Goal: Information Seeking & Learning: Learn about a topic

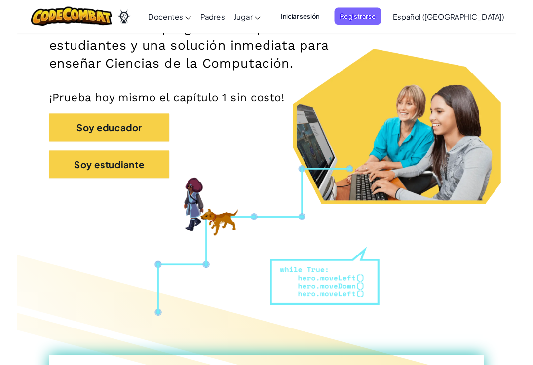
scroll to position [174, 0]
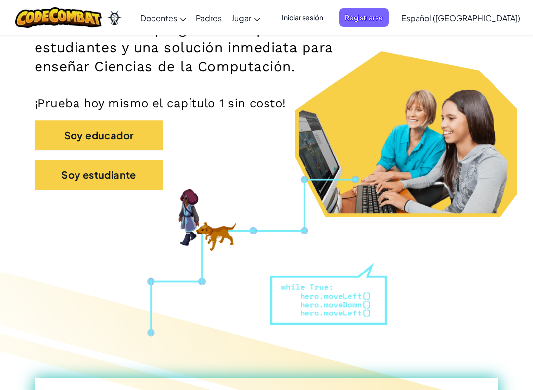
click at [62, 184] on button "Soy estudiante" at bounding box center [99, 175] width 128 height 30
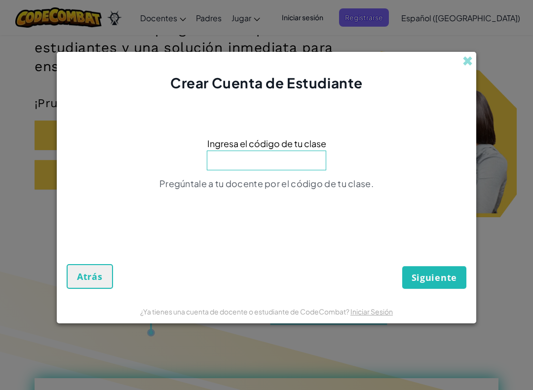
click at [287, 161] on input at bounding box center [266, 160] width 119 height 20
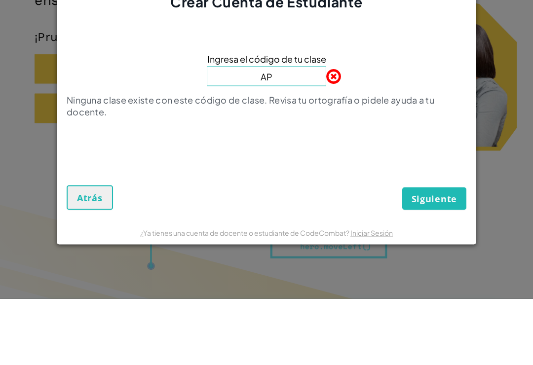
type input "A"
type input "PlantSafePower"
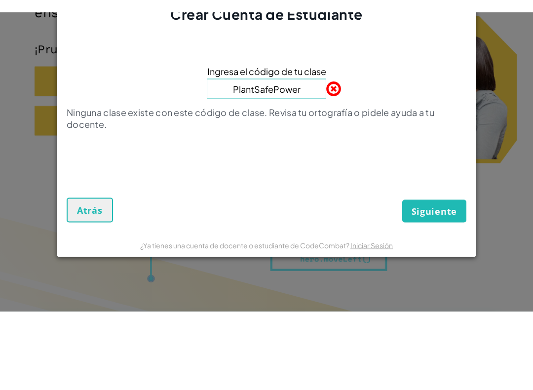
scroll to position [241, 0]
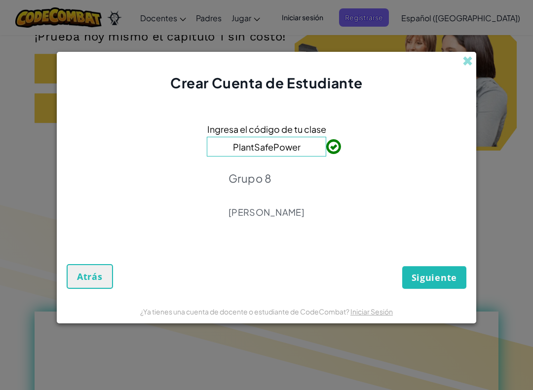
click at [443, 274] on span "Siguiente" at bounding box center [433, 277] width 45 height 12
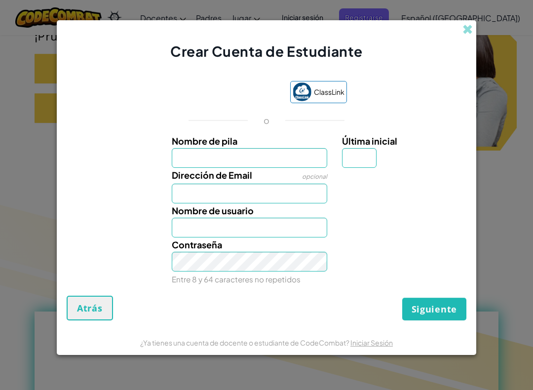
click at [257, 93] on div "Acceder con Google. Se abre en una pestaña nueva" at bounding box center [233, 93] width 94 height 22
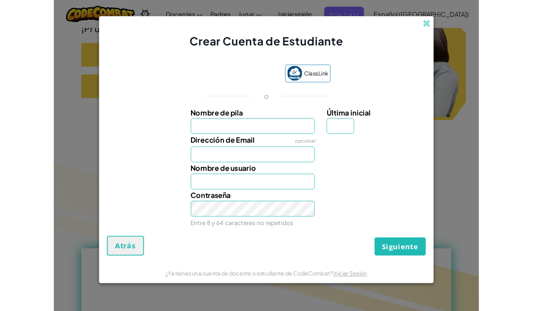
scroll to position [292, 0]
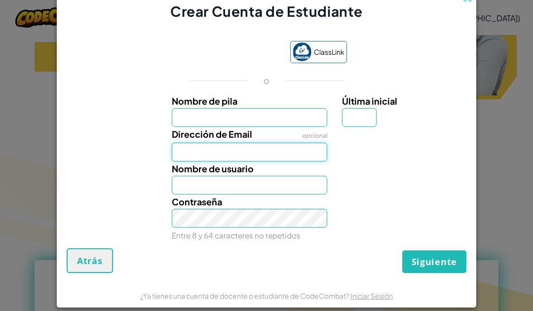
click at [290, 155] on input "Dirección de Email" at bounding box center [250, 152] width 156 height 19
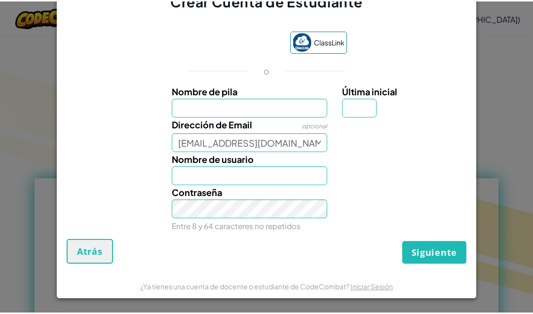
scroll to position [10, 0]
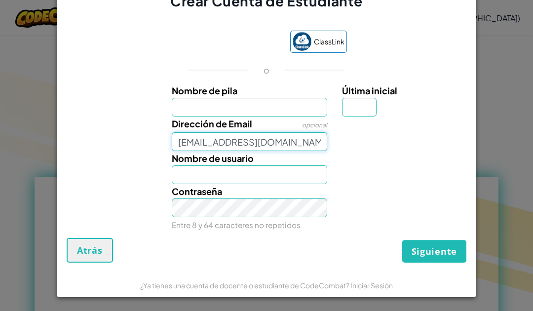
type input "[EMAIL_ADDRESS][DOMAIN_NAME]"
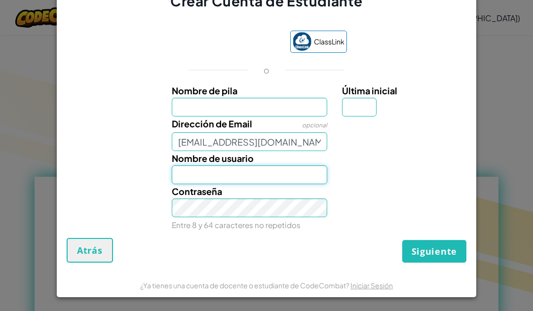
click at [198, 177] on input "Nombre de usuario" at bounding box center [250, 174] width 156 height 19
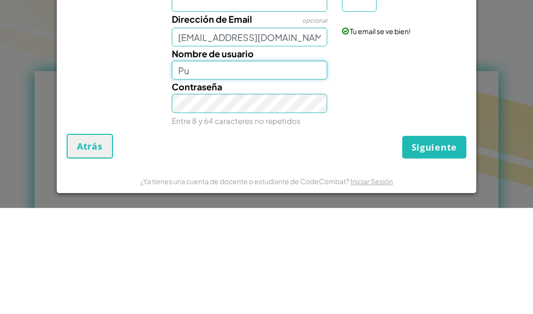
type input "P"
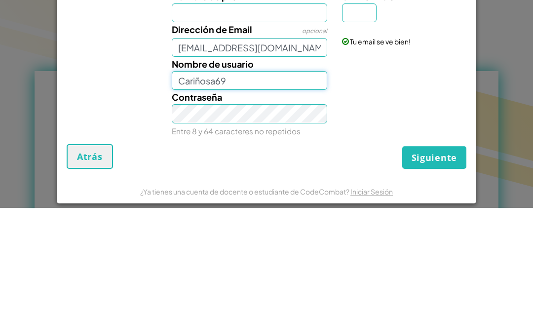
scroll to position [-8, 0]
type input "Cariñosa69"
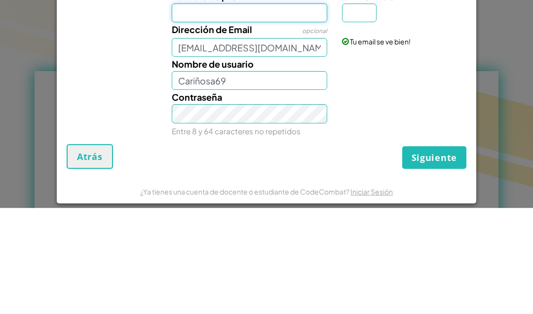
click at [298, 109] on input "Nombre de pila" at bounding box center [250, 118] width 156 height 19
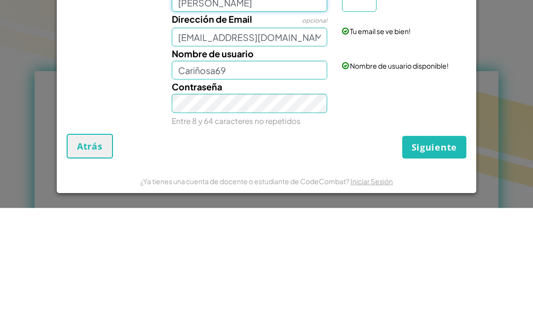
scroll to position [11, 0]
type input "[PERSON_NAME]"
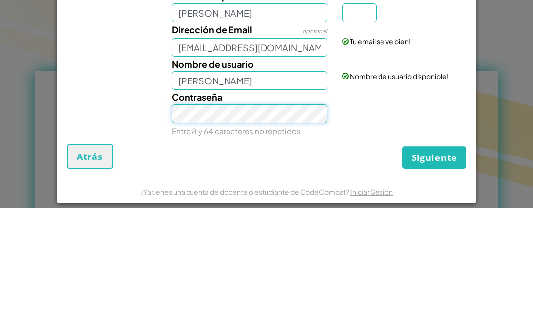
scroll to position [-10, 0]
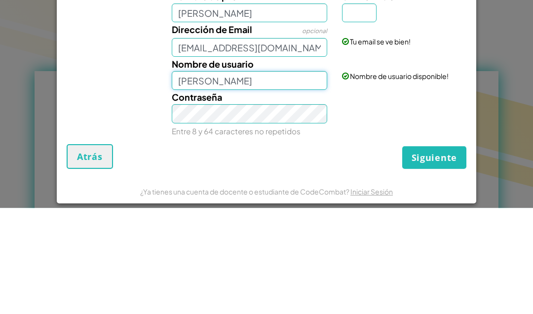
click at [304, 177] on input "[PERSON_NAME]" at bounding box center [250, 186] width 156 height 19
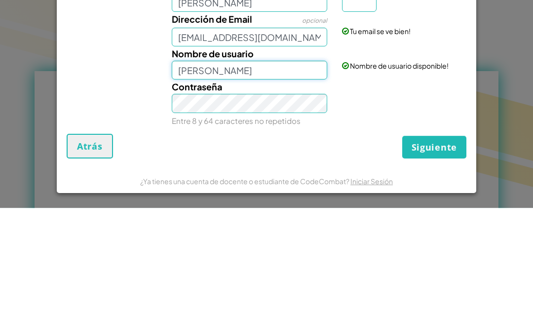
scroll to position [11, 0]
type input "J"
type input "C"
type input "[PERSON_NAME]"
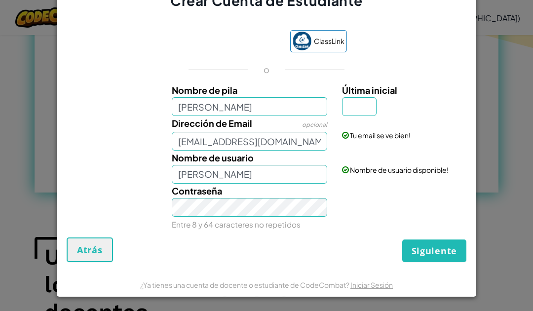
scroll to position [620, 0]
click at [364, 106] on input "Última inicial" at bounding box center [359, 106] width 35 height 19
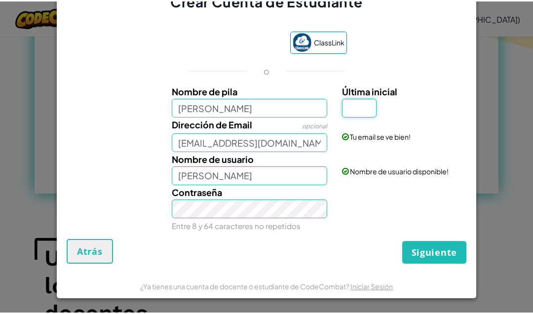
scroll to position [620, 0]
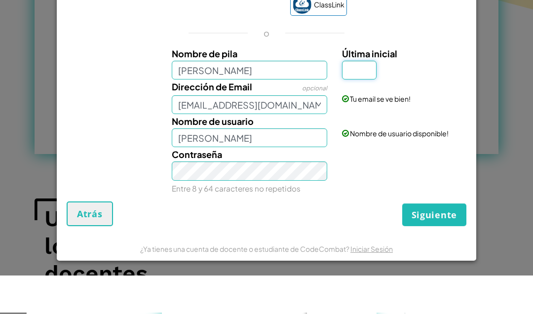
type input "D"
type input "6"
type input "E"
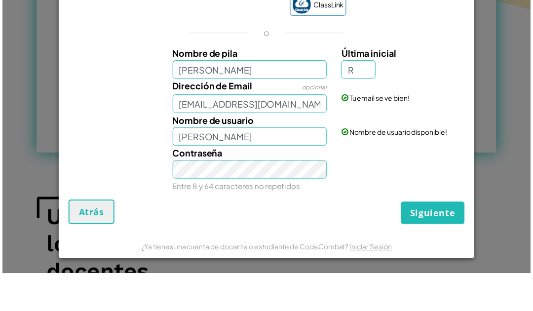
scroll to position [659, 0]
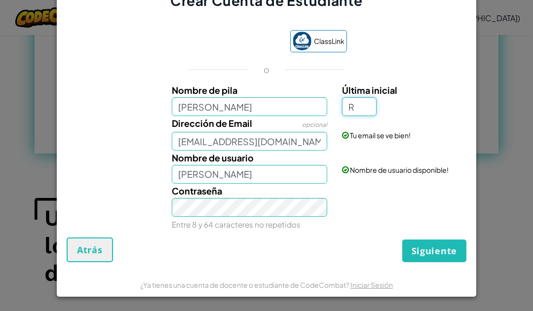
type input "R"
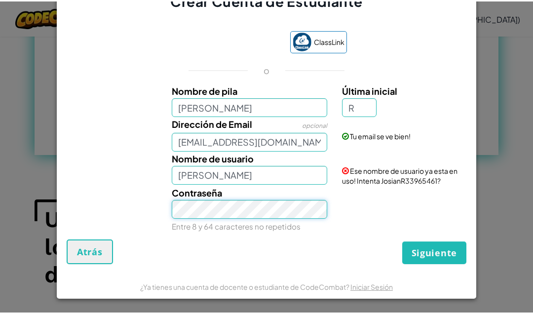
scroll to position [658, 0]
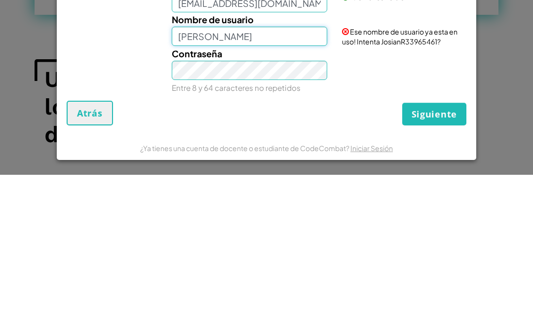
click at [277, 166] on input "JosianR" at bounding box center [250, 175] width 156 height 19
click at [286, 166] on input "JosianR" at bounding box center [250, 175] width 156 height 19
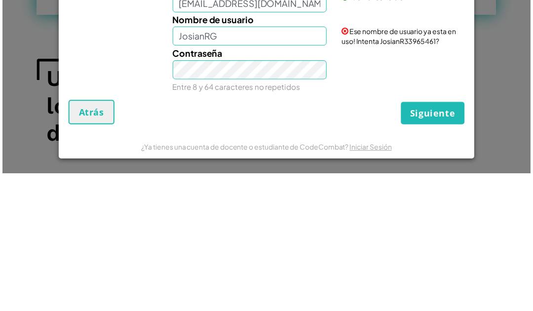
scroll to position [798, 0]
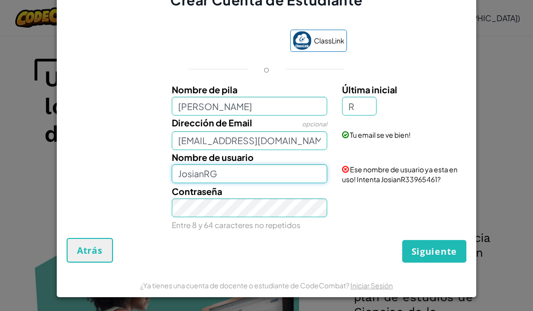
type input "JosianRG"
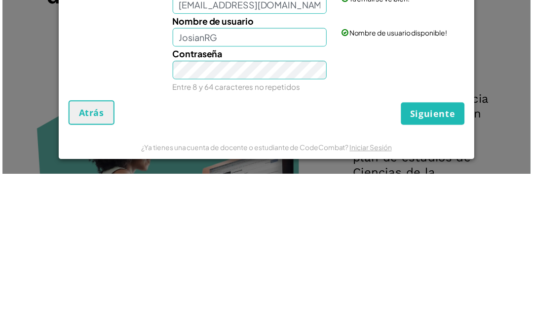
scroll to position [937, 0]
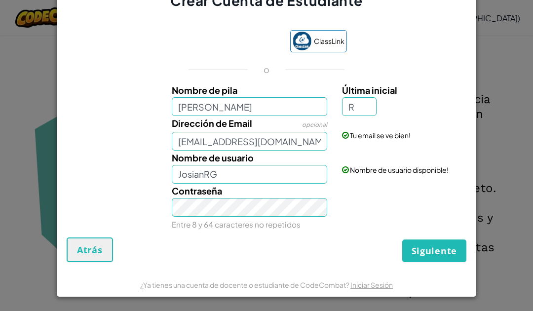
click at [446, 254] on span "Siguiente" at bounding box center [433, 251] width 45 height 12
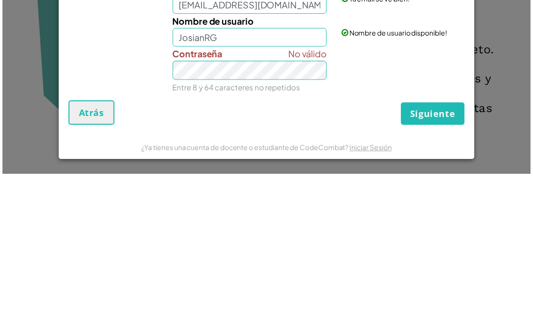
scroll to position [1075, 0]
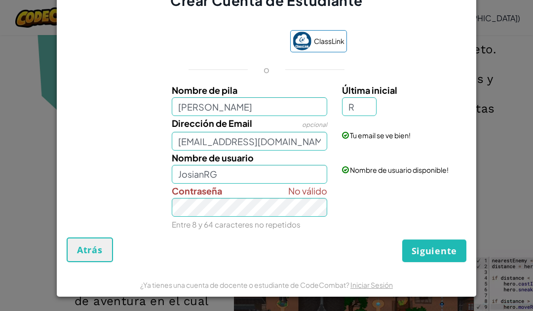
click at [456, 254] on span "Siguiente" at bounding box center [433, 251] width 45 height 12
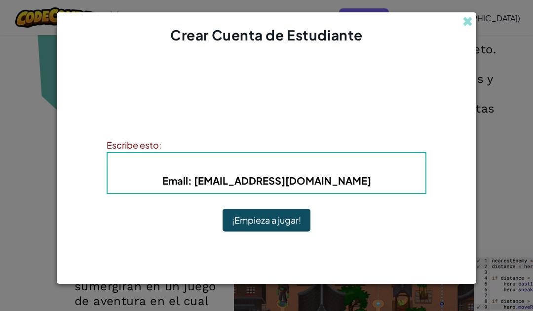
scroll to position [0, 0]
click at [241, 217] on button "¡Empieza a jugar!" at bounding box center [266, 220] width 88 height 23
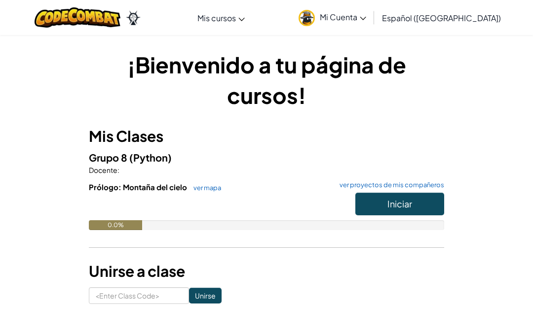
scroll to position [531, 0]
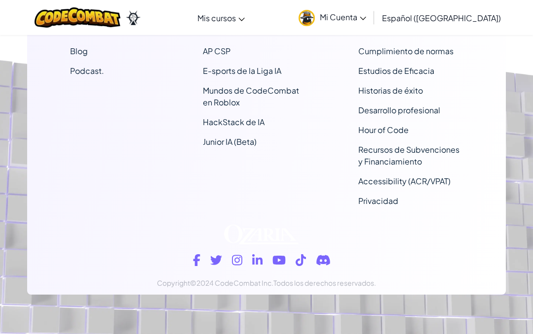
click at [366, 14] on span "Mi Cuenta" at bounding box center [343, 17] width 46 height 10
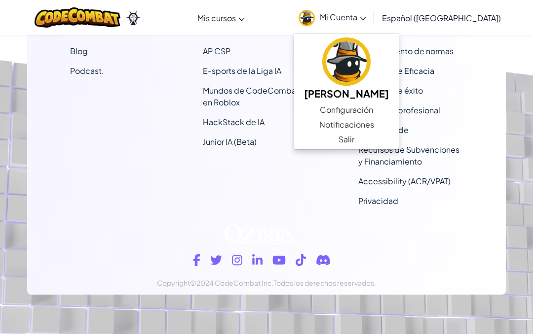
click at [373, 109] on link "Configuración" at bounding box center [346, 110] width 105 height 15
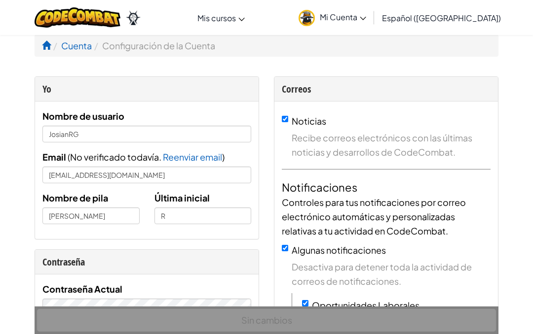
click at [315, 23] on img at bounding box center [306, 18] width 16 height 16
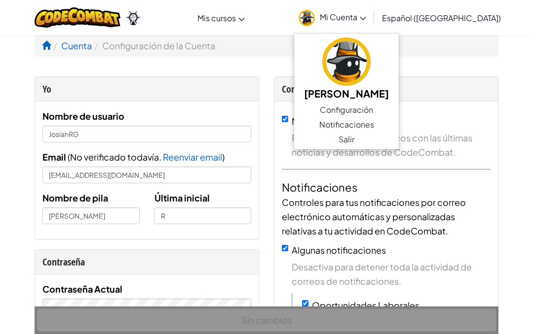
click at [368, 105] on link "Configuración" at bounding box center [346, 110] width 105 height 15
click at [379, 108] on link "Configuración" at bounding box center [346, 110] width 105 height 15
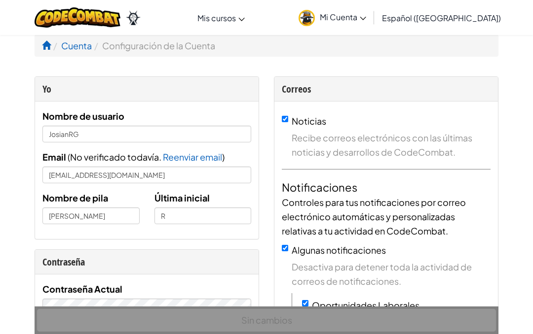
click at [266, 18] on div "[MEDICAL_DATA] la navigación Mis cursos Aula de Ozaria Aula de CodeCombat E-spo…" at bounding box center [267, 17] width 538 height 35
click at [0, 0] on link "Aula de Ozaria" at bounding box center [0, 0] width 0 height 0
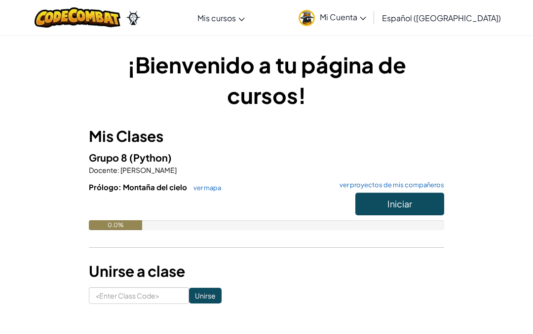
click at [386, 195] on button "Iniciar" at bounding box center [399, 204] width 89 height 23
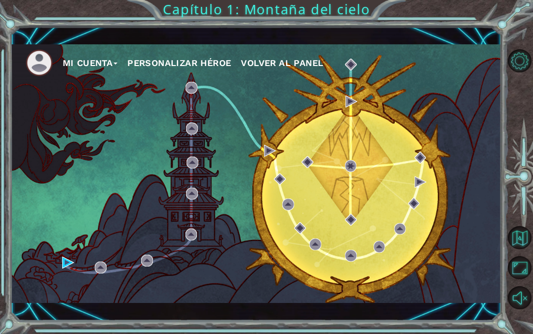
click at [182, 60] on button "Personalizar héroe" at bounding box center [179, 63] width 104 height 15
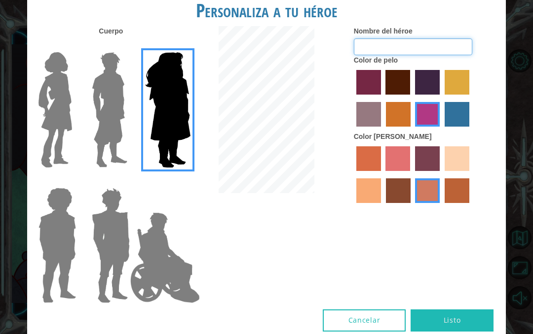
click at [463, 55] on input "Nombre del héroe" at bounding box center [413, 46] width 118 height 17
type input "Cariñosa69"
click at [381, 90] on label "paprika hair color" at bounding box center [368, 82] width 25 height 25
click at [353, 98] on input "paprika hair color" at bounding box center [353, 98] width 0 height 0
radio input "true"
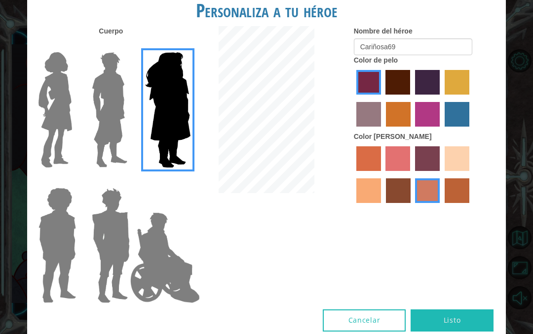
click at [439, 119] on label "medium red violet hair color" at bounding box center [427, 114] width 25 height 25
click at [412, 130] on input "medium red violet hair color" at bounding box center [412, 130] width 0 height 0
radio input "true"
click at [439, 89] on label "hot purple hair color" at bounding box center [427, 82] width 25 height 25
click at [411, 98] on input "hot purple hair color" at bounding box center [411, 98] width 0 height 0
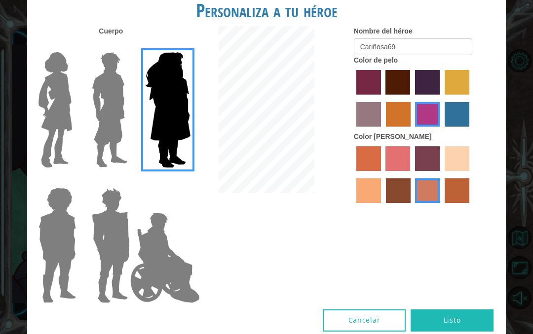
radio input "true"
click at [439, 127] on label "medium red violet hair color" at bounding box center [427, 114] width 25 height 25
click at [412, 130] on input "medium red violet hair color" at bounding box center [412, 130] width 0 height 0
radio input "true"
click at [380, 171] on label "sorbus skin color" at bounding box center [368, 158] width 25 height 25
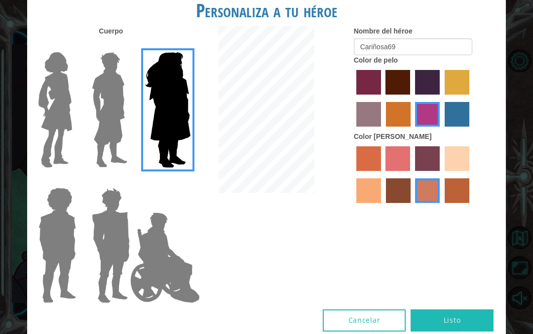
click at [353, 175] on input "sorbus skin color" at bounding box center [353, 175] width 0 height 0
radio input "true"
click at [444, 171] on label "sandy beach skin color" at bounding box center [456, 158] width 25 height 25
click at [441, 175] on input "sandy beach skin color" at bounding box center [441, 175] width 0 height 0
radio input "true"
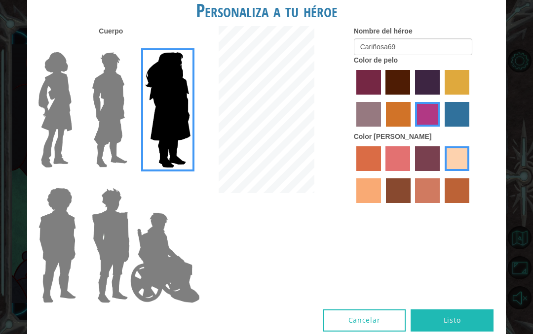
click at [381, 203] on label "tacao skin color" at bounding box center [368, 191] width 25 height 25
click at [471, 175] on input "tacao skin color" at bounding box center [471, 175] width 0 height 0
radio input "true"
click at [439, 171] on label "tosca skin color" at bounding box center [427, 158] width 25 height 25
click at [411, 175] on input "tosca skin color" at bounding box center [411, 175] width 0 height 0
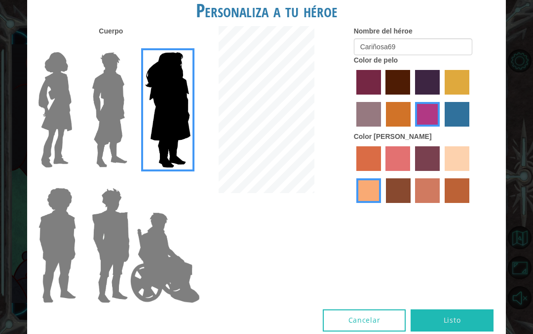
radio input "true"
click at [410, 203] on label "karma skin color" at bounding box center [398, 191] width 25 height 25
click at [382, 207] on input "karma skin color" at bounding box center [382, 207] width 0 height 0
radio input "true"
click at [444, 203] on label "smoke tree skin color" at bounding box center [456, 191] width 25 height 25
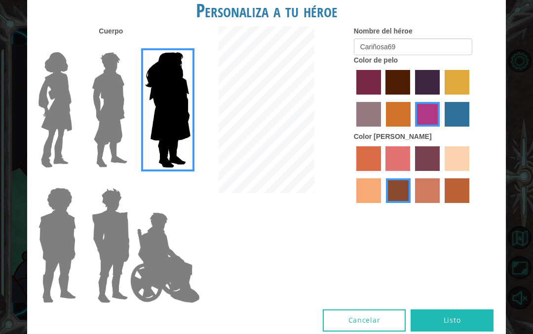
click at [441, 207] on input "smoke tree skin color" at bounding box center [441, 207] width 0 height 0
radio input "true"
click at [439, 203] on label "burning sand skin color" at bounding box center [427, 191] width 25 height 25
click at [412, 207] on input "burning sand skin color" at bounding box center [412, 207] width 0 height 0
radio input "true"
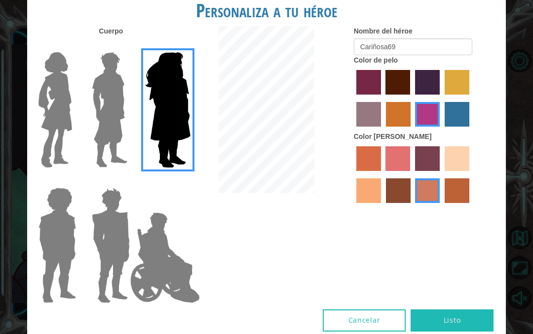
click at [444, 203] on label "smoke tree skin color" at bounding box center [456, 191] width 25 height 25
click at [441, 207] on input "smoke tree skin color" at bounding box center [441, 207] width 0 height 0
radio input "true"
click at [381, 203] on label "tacao skin color" at bounding box center [368, 191] width 25 height 25
click at [471, 175] on input "tacao skin color" at bounding box center [471, 175] width 0 height 0
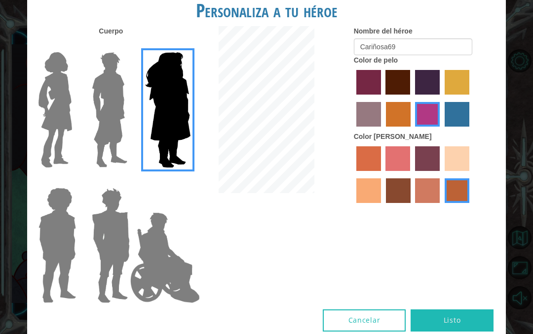
radio input "true"
click at [381, 171] on label "sorbus skin color" at bounding box center [368, 158] width 25 height 25
click at [353, 175] on input "sorbus skin color" at bounding box center [353, 175] width 0 height 0
radio input "true"
click at [381, 203] on label "tacao skin color" at bounding box center [368, 191] width 25 height 25
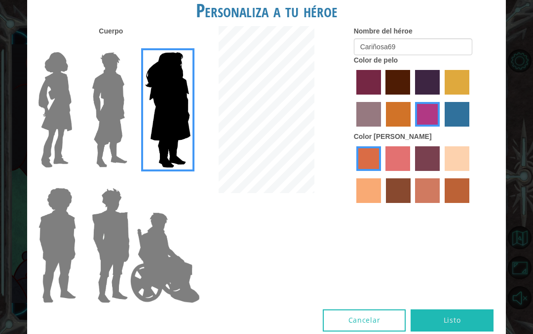
click at [471, 175] on input "tacao skin color" at bounding box center [471, 175] width 0 height 0
radio input "true"
click at [468, 310] on button "Listo" at bounding box center [451, 321] width 83 height 22
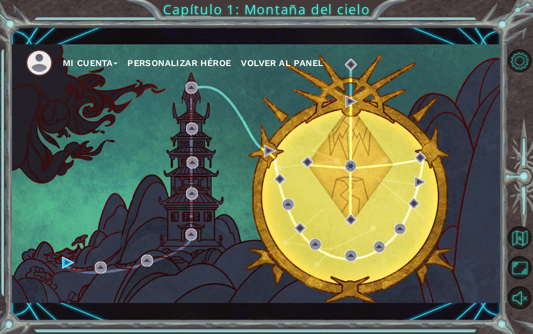
click at [106, 64] on button "Mi Cuenta" at bounding box center [90, 63] width 55 height 15
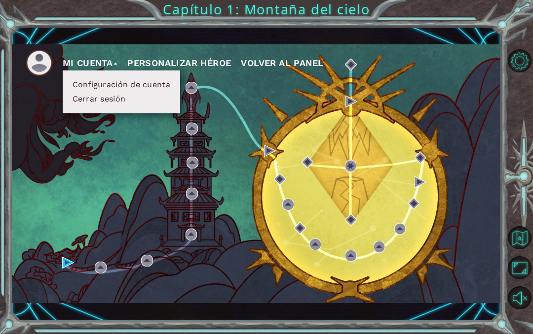
click at [90, 81] on button "Configuración de cuenta" at bounding box center [122, 84] width 104 height 11
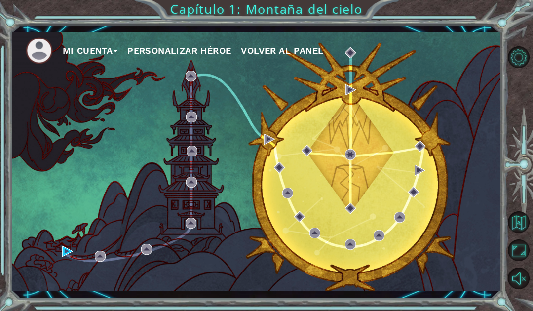
click at [207, 57] on button "Personalizar héroe" at bounding box center [179, 50] width 104 height 15
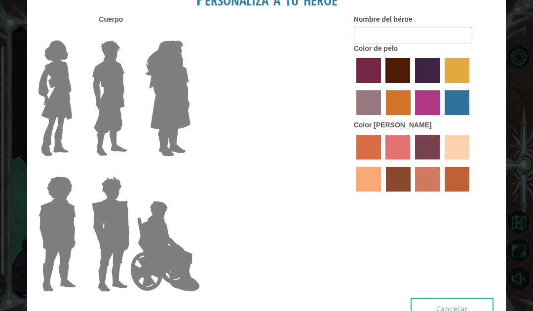
type input "Cariñosa69"
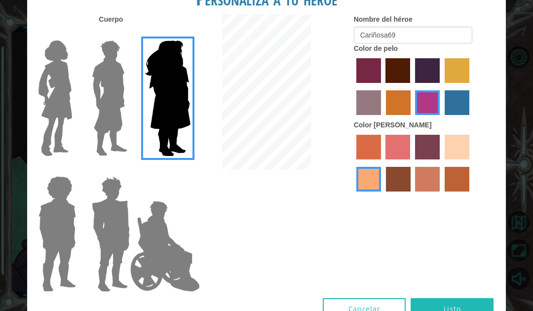
click at [467, 298] on button "Listo" at bounding box center [451, 309] width 83 height 22
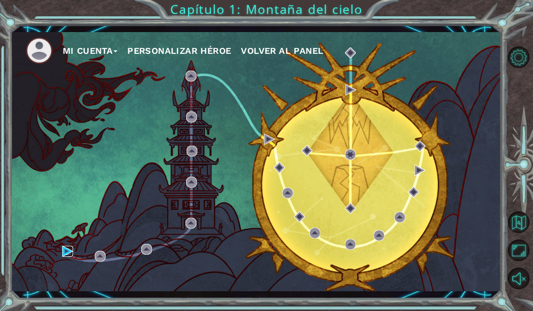
click at [63, 254] on img at bounding box center [67, 251] width 11 height 11
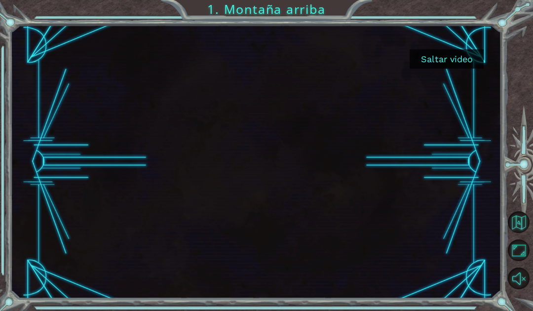
click at [470, 56] on button "Saltar video" at bounding box center [446, 58] width 74 height 19
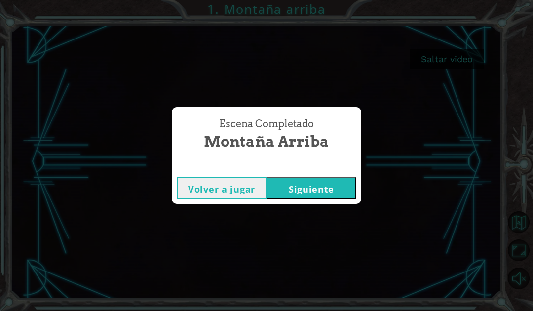
click at [338, 184] on button "Siguiente" at bounding box center [311, 188] width 90 height 22
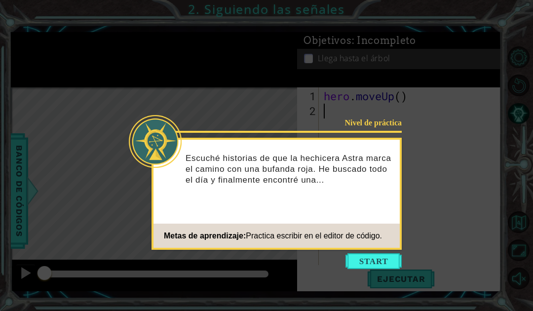
click at [384, 262] on button "Start" at bounding box center [373, 261] width 56 height 16
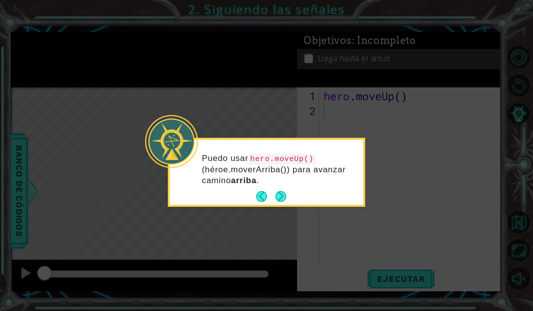
click at [283, 194] on button "Next" at bounding box center [280, 196] width 11 height 11
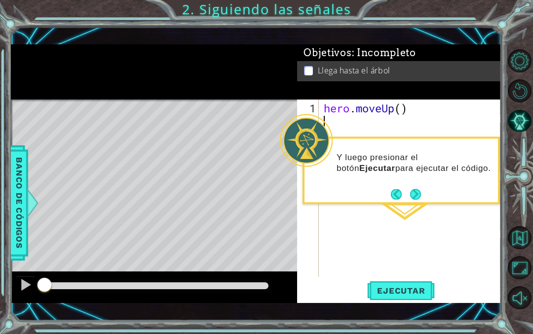
click at [420, 189] on footer at bounding box center [406, 194] width 30 height 15
click at [418, 190] on button "Next" at bounding box center [415, 194] width 11 height 11
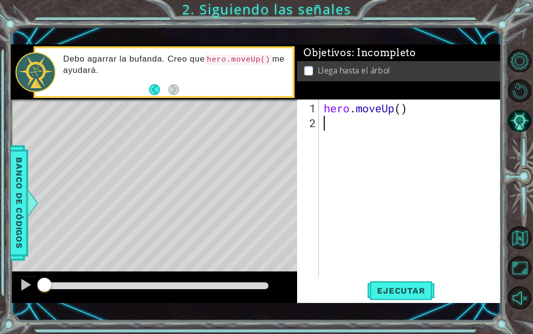
click at [154, 90] on button "Back" at bounding box center [158, 89] width 19 height 11
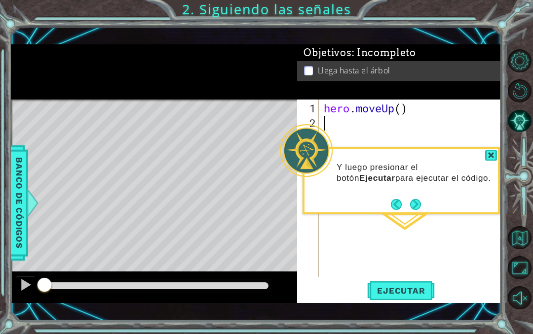
click at [417, 291] on span "Ejecutar" at bounding box center [401, 291] width 68 height 10
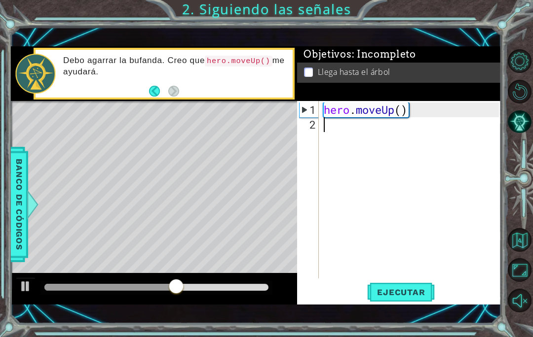
click at [304, 109] on div "1" at bounding box center [308, 110] width 19 height 15
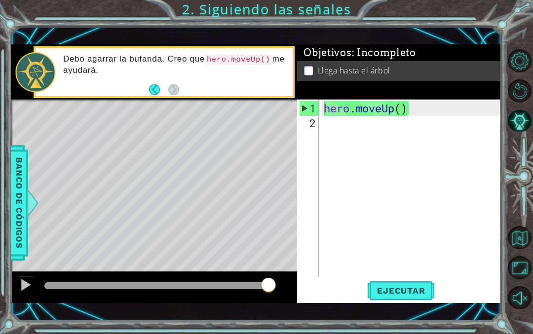
click at [422, 297] on button "Ejecutar" at bounding box center [401, 291] width 68 height 20
click at [518, 269] on button "Maximizar navegador" at bounding box center [519, 267] width 23 height 23
click at [523, 266] on button "Maximizar navegador" at bounding box center [519, 267] width 23 height 23
click at [519, 264] on button "Maximizar navegador" at bounding box center [519, 267] width 23 height 23
click at [524, 57] on button "Opciones de nivel" at bounding box center [519, 60] width 23 height 23
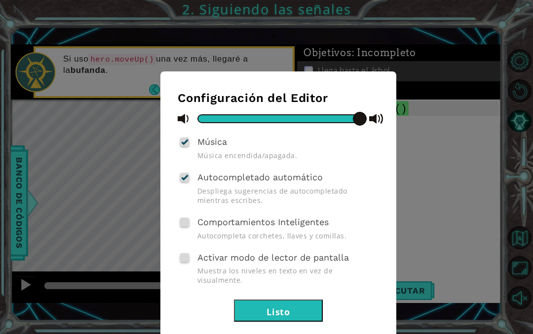
click at [467, 141] on div "Configuración del Editor Música Música encendida/apagada. Autocompletado automá…" at bounding box center [266, 167] width 533 height 334
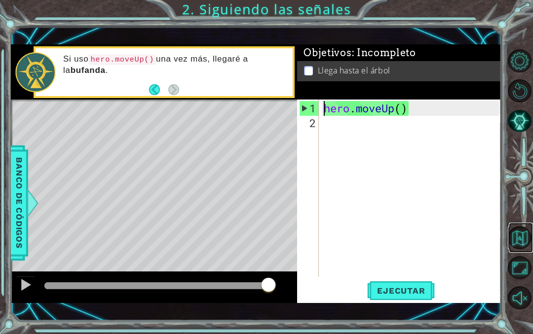
click at [526, 233] on button "Volver al mapa" at bounding box center [519, 237] width 23 height 23
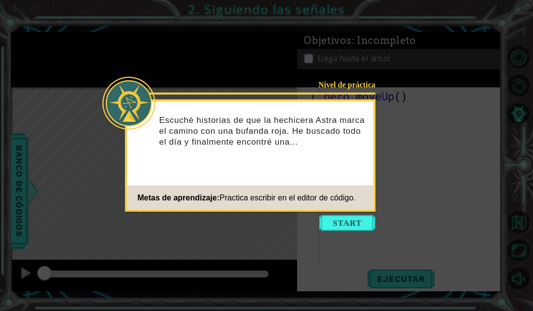
click at [378, 246] on icon at bounding box center [266, 155] width 533 height 311
click at [356, 218] on button "Start" at bounding box center [347, 223] width 56 height 16
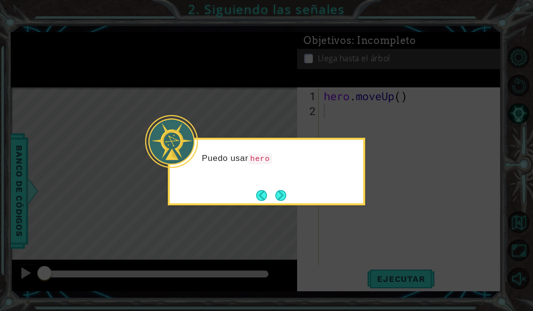
click at [286, 198] on button "Next" at bounding box center [280, 195] width 11 height 11
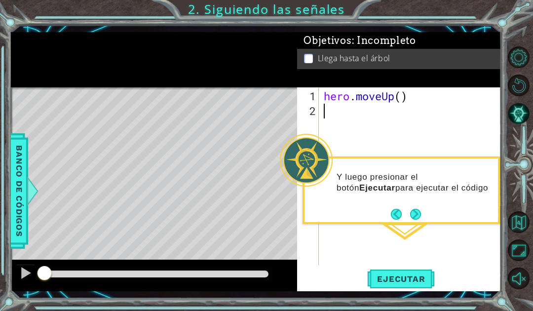
click at [527, 108] on button "Pista IA" at bounding box center [519, 114] width 22 height 22
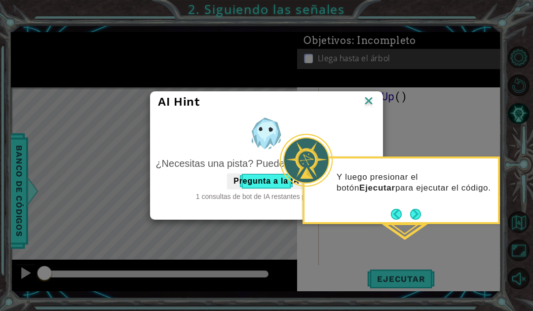
click at [420, 282] on div "AI Hint ¿Necesitas una pista? Puedes pedir ayuda a la IA. Pregunta a la IA 1 co…" at bounding box center [266, 155] width 533 height 311
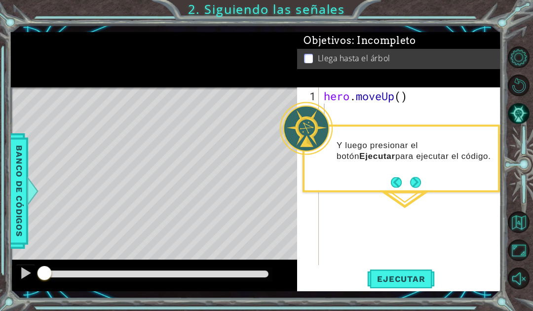
click at [416, 274] on span "Ejecutar" at bounding box center [401, 279] width 68 height 10
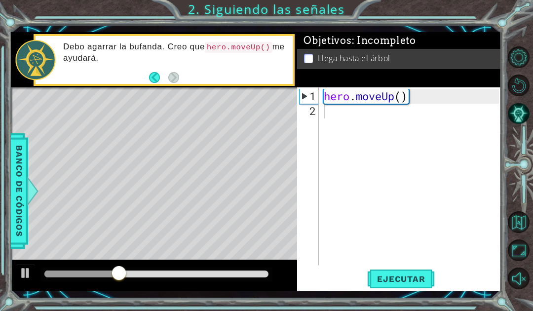
click at [305, 61] on p at bounding box center [308, 58] width 9 height 9
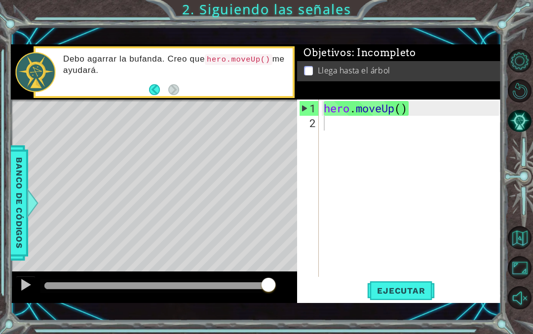
click at [402, 290] on span "Ejecutar" at bounding box center [401, 291] width 68 height 10
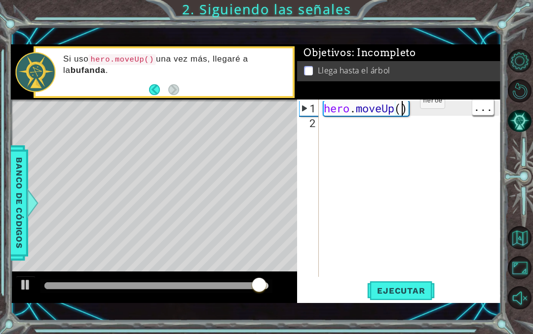
click at [410, 300] on button "Ejecutar" at bounding box center [401, 291] width 68 height 20
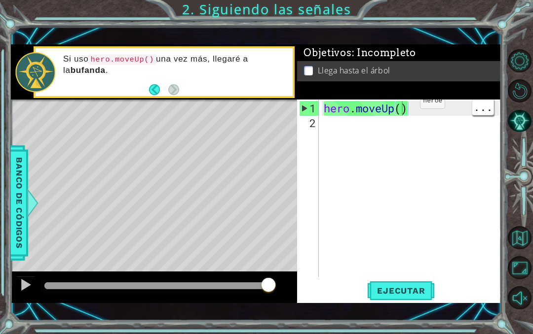
click at [434, 281] on button "Ejecutar" at bounding box center [401, 291] width 68 height 20
click at [313, 105] on div "1" at bounding box center [308, 108] width 19 height 15
click at [422, 294] on span "Ejecutar" at bounding box center [401, 291] width 68 height 10
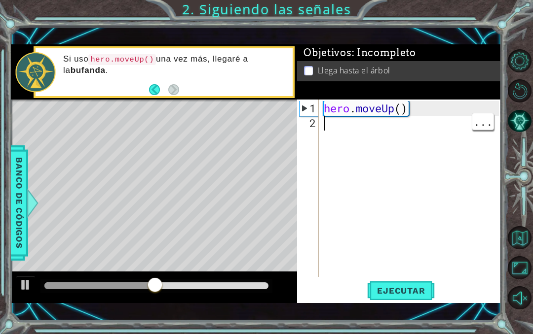
click at [425, 147] on div "hero . moveUp ( )" at bounding box center [413, 204] width 182 height 207
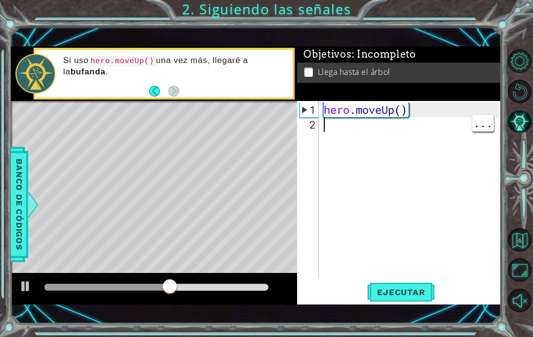
click at [314, 110] on div "1" at bounding box center [308, 110] width 19 height 15
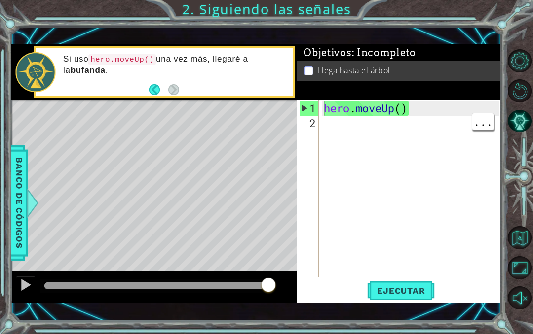
click at [415, 288] on span "Ejecutar" at bounding box center [401, 291] width 68 height 10
click at [304, 108] on div "1" at bounding box center [308, 108] width 19 height 15
click at [411, 291] on span "Ejecutar" at bounding box center [401, 291] width 68 height 10
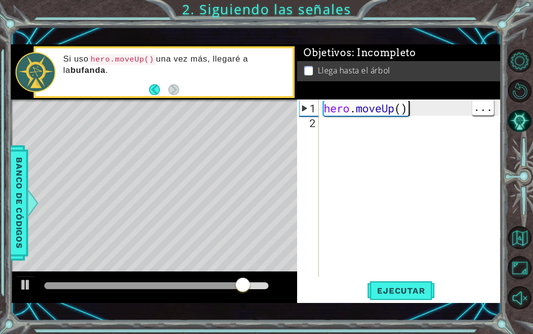
click at [407, 113] on div "hero . moveUp ( )" at bounding box center [413, 204] width 182 height 207
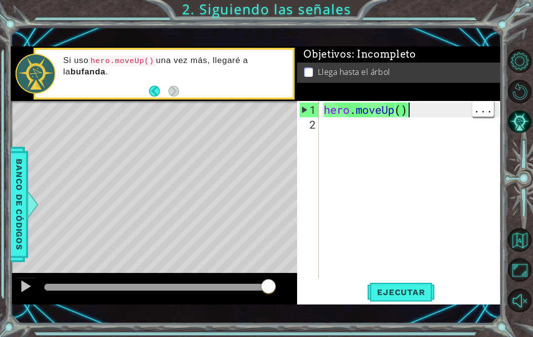
click at [406, 110] on div "hero . moveUp ( )" at bounding box center [413, 206] width 182 height 207
click at [406, 115] on div "hero . moveUp ( )" at bounding box center [413, 206] width 182 height 207
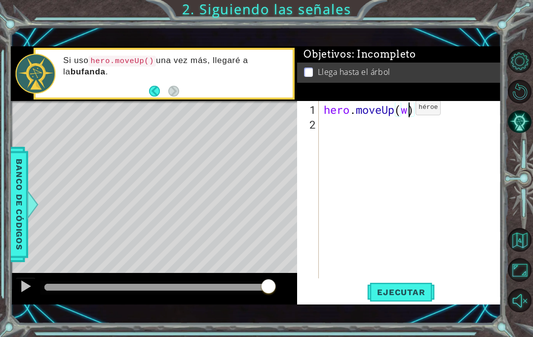
scroll to position [17, 24]
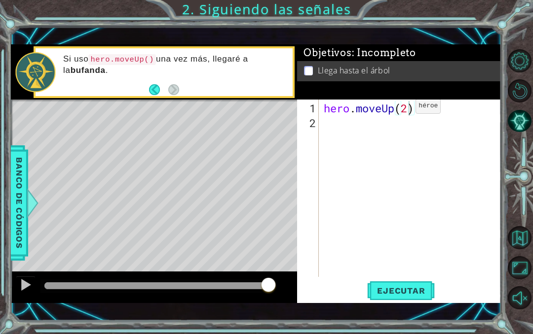
type textarea "abcde fg"
click at [411, 290] on span "Ejecutar" at bounding box center [401, 291] width 68 height 10
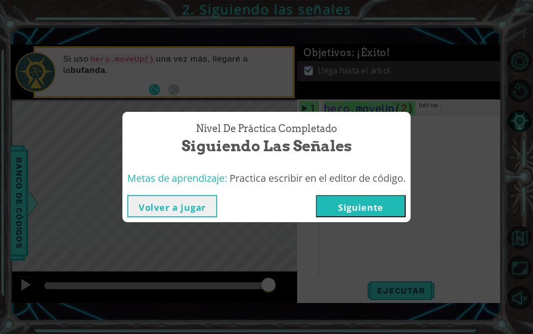
click at [330, 212] on button "Siguiente" at bounding box center [361, 206] width 90 height 22
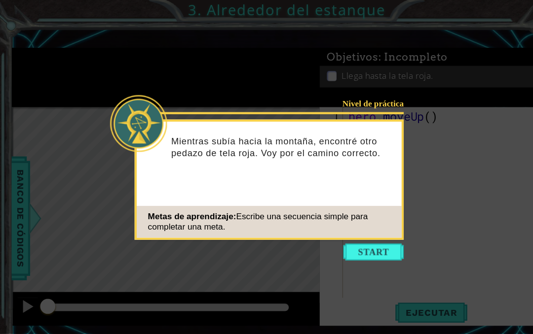
click at [343, 235] on button "Start" at bounding box center [347, 235] width 56 height 16
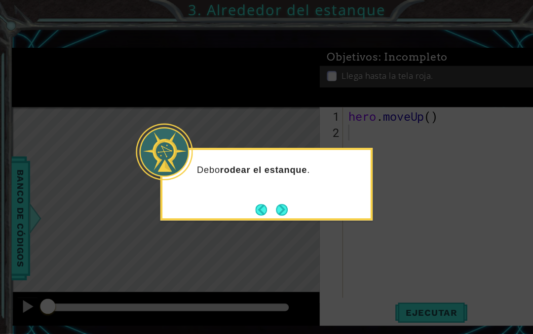
click at [267, 194] on button "Next" at bounding box center [261, 195] width 11 height 11
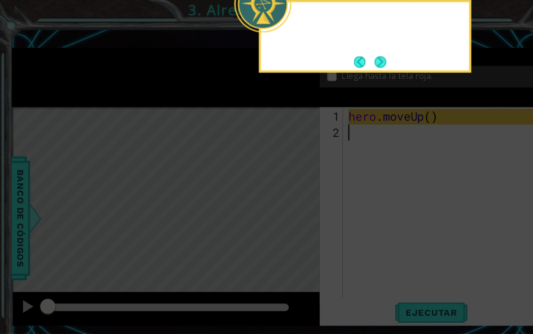
click at [269, 203] on icon at bounding box center [247, 63] width 495 height 496
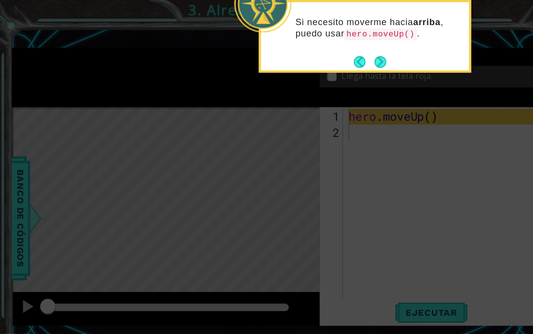
click at [351, 59] on button "Next" at bounding box center [353, 57] width 11 height 11
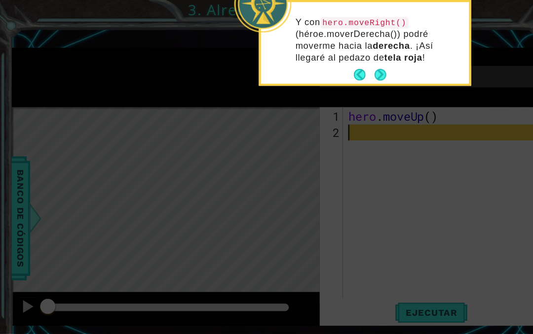
click at [351, 68] on button "Next" at bounding box center [353, 69] width 11 height 11
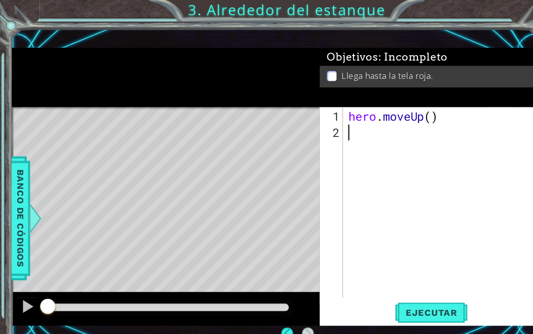
click at [205, 51] on div at bounding box center [154, 71] width 287 height 55
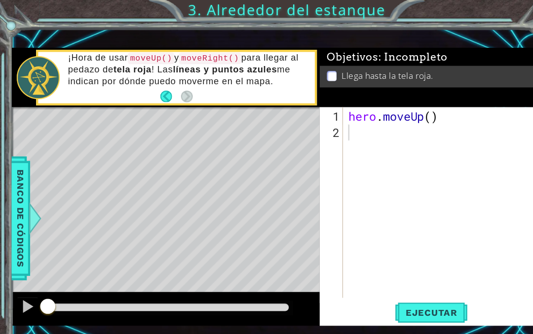
click at [221, 55] on code "moveRight()" at bounding box center [195, 54] width 58 height 11
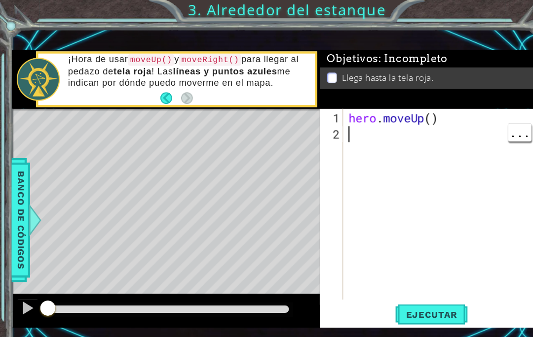
click at [448, 123] on div "hero . moveUp ( )" at bounding box center [413, 206] width 182 height 207
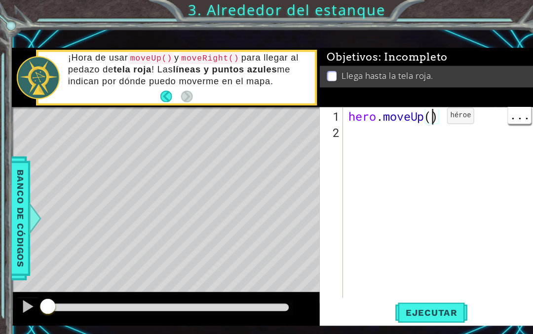
click at [401, 109] on div "hero . moveUp ( )" at bounding box center [413, 204] width 182 height 207
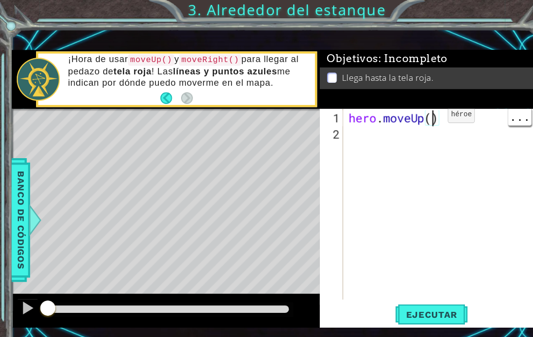
scroll to position [17, 24]
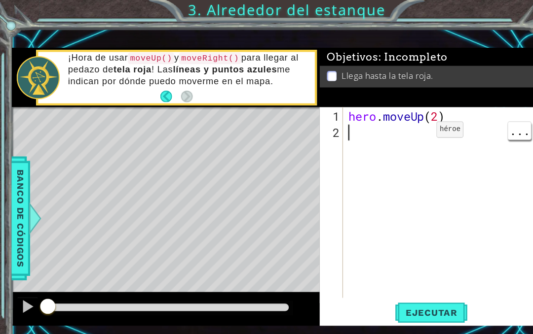
click at [380, 146] on div "hero . moveUp ( 2 )" at bounding box center [413, 204] width 182 height 207
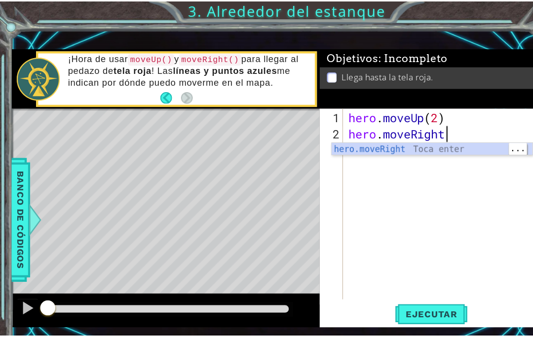
scroll to position [17, 54]
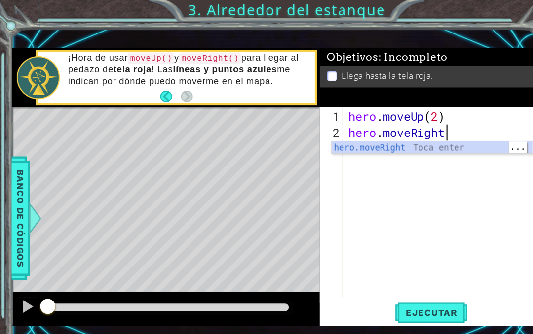
click at [361, 139] on div "hero.moveRight Toca enter" at bounding box center [401, 150] width 186 height 36
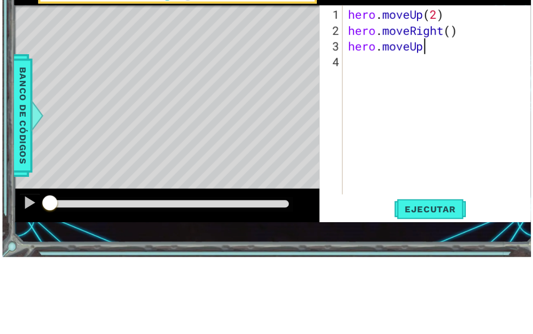
scroll to position [3, 0]
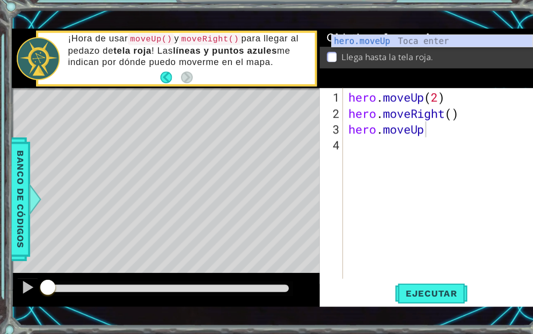
type textarea "abcde fg"
click at [411, 286] on span "Ejecutar" at bounding box center [401, 291] width 68 height 10
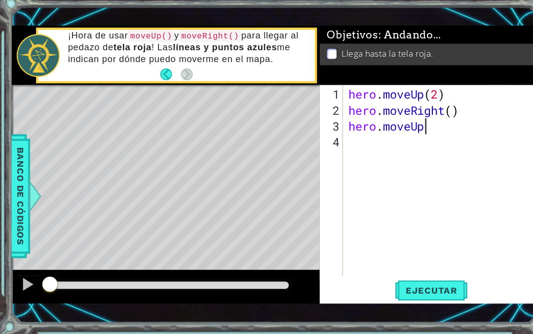
scroll to position [17, 54]
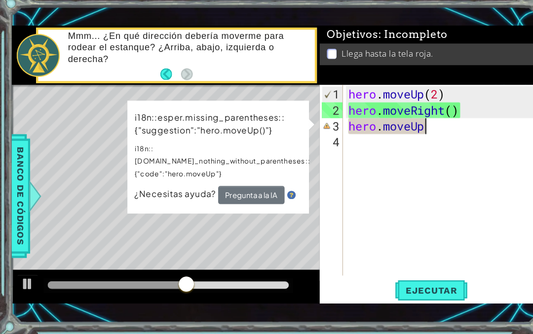
click at [244, 244] on div "Level Map" at bounding box center [239, 245] width 456 height 290
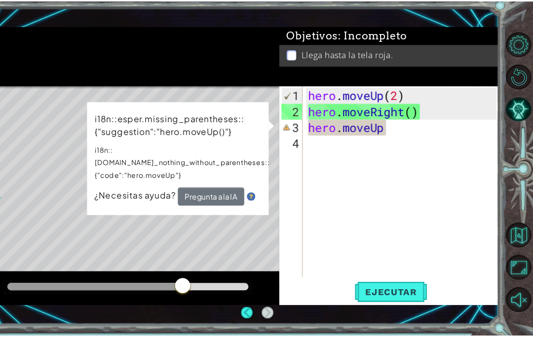
scroll to position [0, 0]
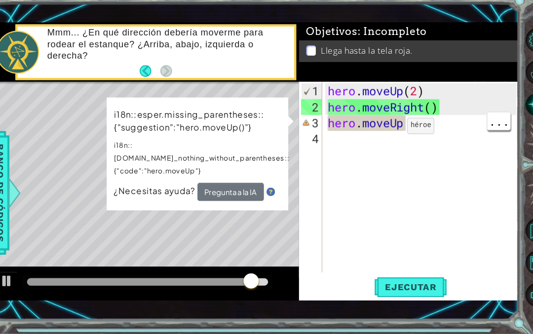
click at [413, 115] on div "hero . moveUp ( 2 ) hero . moveRight ( ) hero . moveUp" at bounding box center [413, 204] width 182 height 207
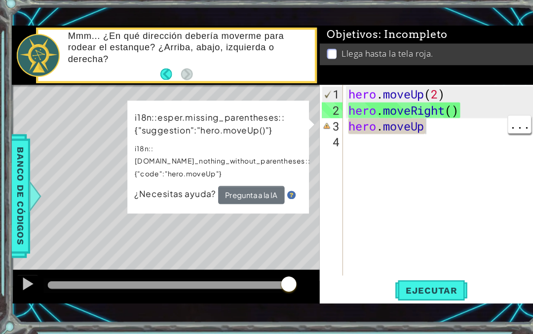
click at [397, 116] on div "hero . moveUp ( 2 ) hero . moveRight ( ) hero . moveUp" at bounding box center [413, 204] width 182 height 207
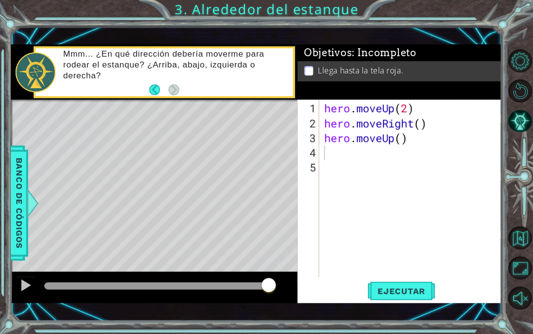
click at [405, 285] on button "Ejecutar" at bounding box center [401, 291] width 68 height 20
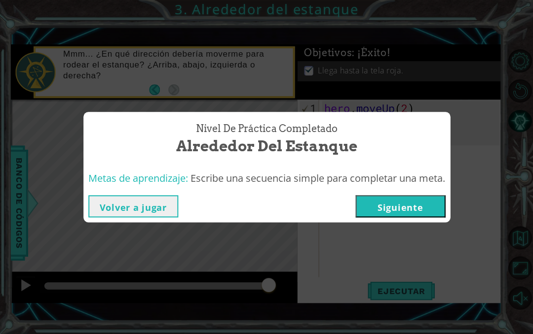
click at [395, 204] on button "Siguiente" at bounding box center [400, 206] width 90 height 22
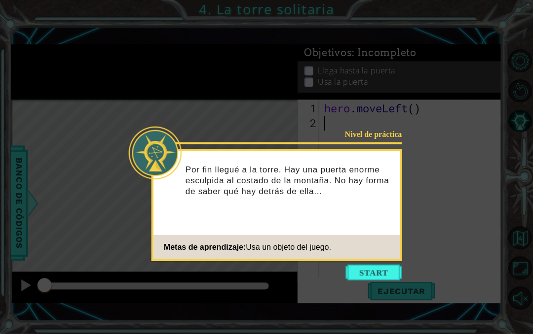
click at [377, 271] on button "Start" at bounding box center [373, 273] width 56 height 16
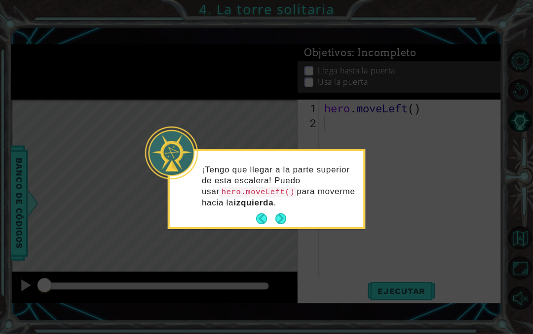
click at [281, 223] on button "Next" at bounding box center [280, 219] width 11 height 11
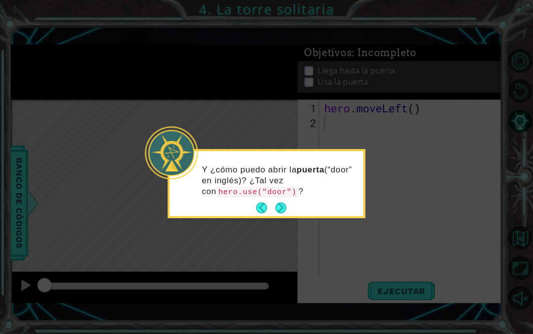
click at [285, 207] on button "Next" at bounding box center [280, 208] width 11 height 11
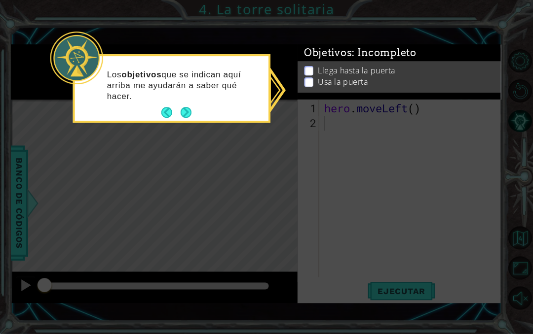
click at [368, 164] on icon at bounding box center [266, 167] width 532 height 334
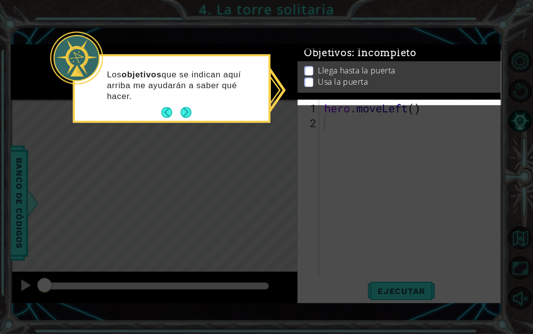
click at [181, 111] on button "Next" at bounding box center [186, 112] width 11 height 11
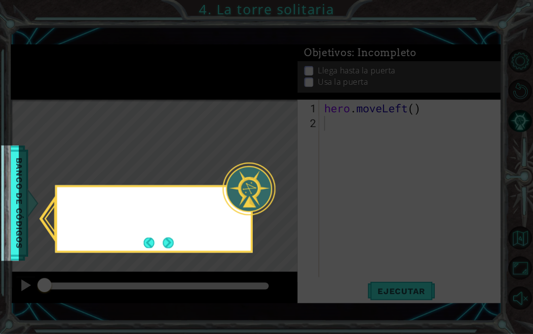
click at [187, 117] on icon at bounding box center [266, 167] width 532 height 334
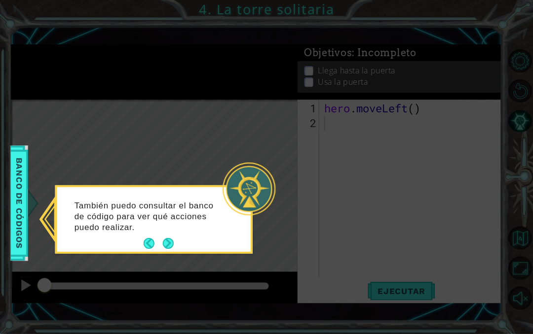
click at [174, 238] on button "Next" at bounding box center [168, 243] width 11 height 11
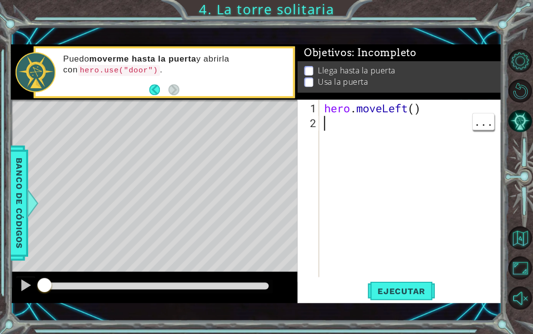
click at [388, 133] on div "hero . moveLeft ( )" at bounding box center [413, 204] width 182 height 207
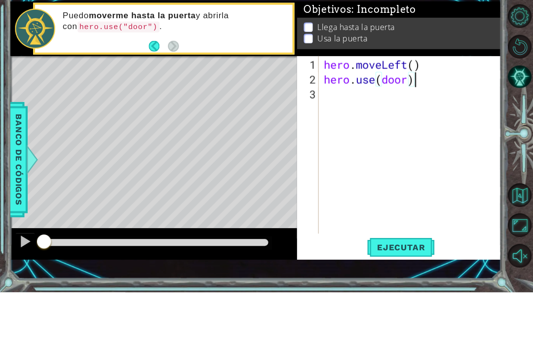
scroll to position [17, 31]
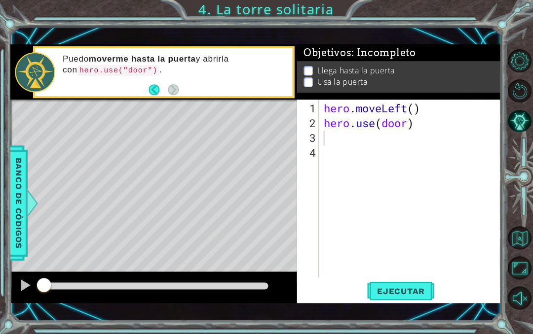
click at [423, 285] on button "Ejecutar" at bounding box center [401, 291] width 68 height 20
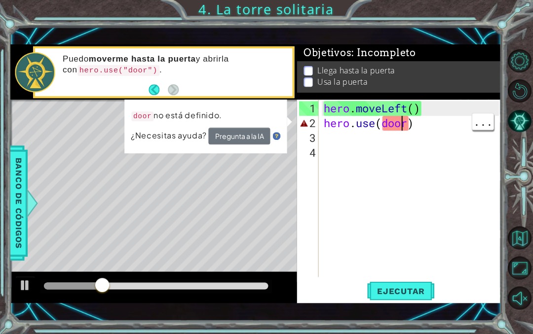
click at [404, 123] on div "hero . moveLeft ( ) hero . use ( door )" at bounding box center [413, 204] width 182 height 207
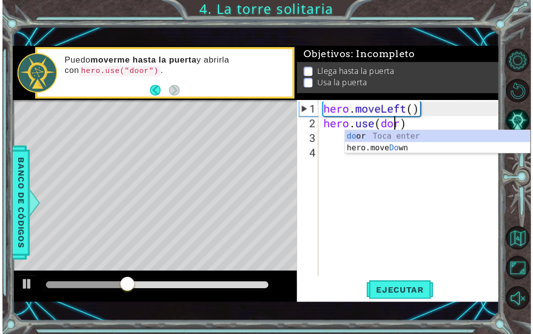
scroll to position [17, 24]
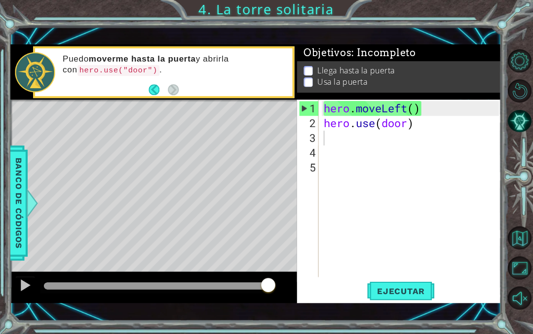
click at [415, 286] on span "Ejecutar" at bounding box center [401, 291] width 68 height 10
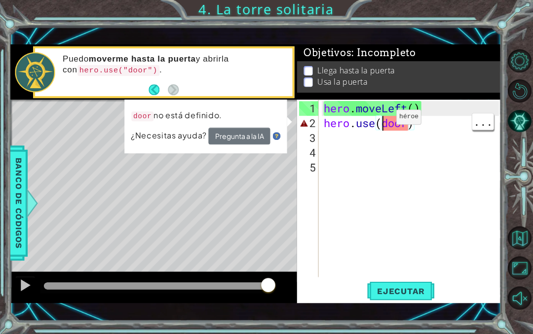
click at [381, 121] on div "hero . moveLeft ( ) hero . use ( door )" at bounding box center [413, 204] width 182 height 207
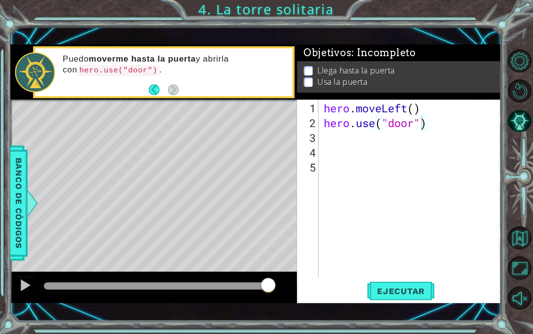
click at [425, 288] on span "Ejecutar" at bounding box center [401, 291] width 68 height 10
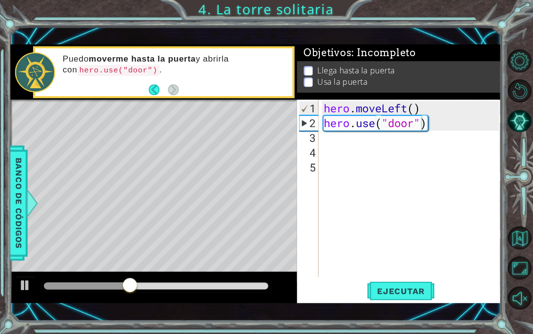
click at [412, 287] on span "Ejecutar" at bounding box center [401, 291] width 68 height 10
click at [416, 106] on div "hero . moveLeft ( ) hero . use ( "door" )" at bounding box center [413, 204] width 182 height 207
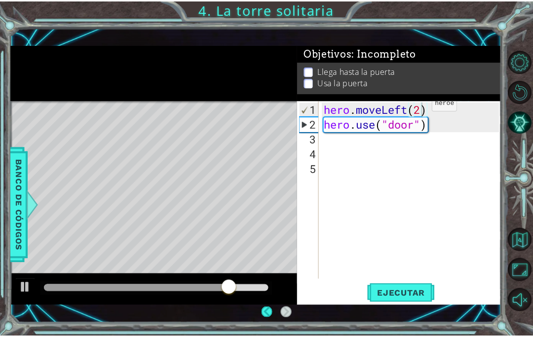
scroll to position [0, 0]
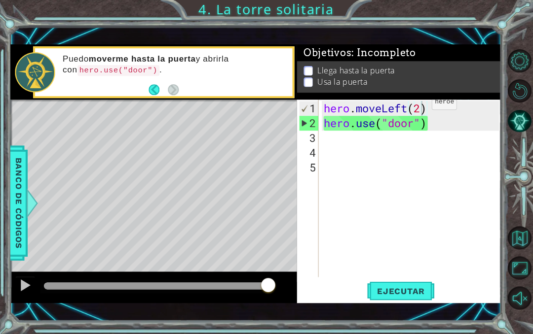
click at [19, 283] on div at bounding box center [25, 285] width 13 height 13
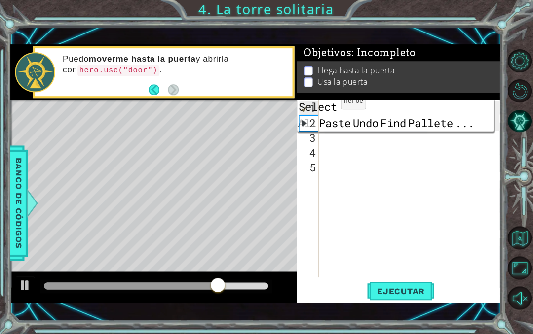
click at [458, 217] on div "hero . moveLeft ( 2 ) hero . use ( "door" )" at bounding box center [413, 204] width 182 height 207
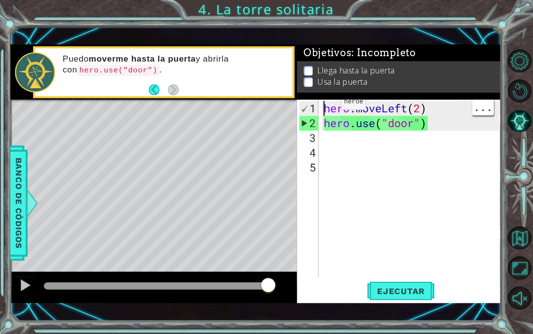
click at [328, 108] on div "hero . moveLeft ( 2 ) hero . use ( "door" )" at bounding box center [413, 204] width 182 height 207
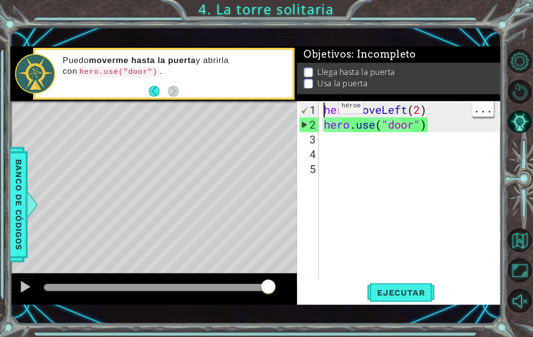
click at [323, 110] on div "hero . moveLeft ( 2 ) hero . use ( "door" )" at bounding box center [413, 206] width 182 height 207
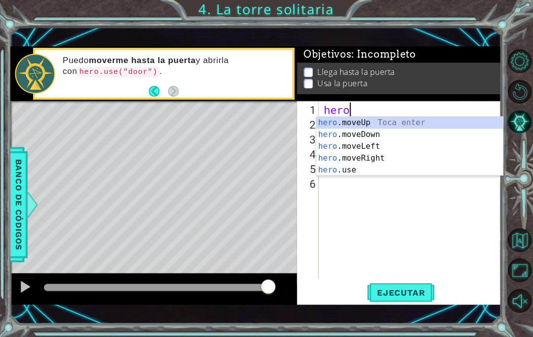
scroll to position [17, 44]
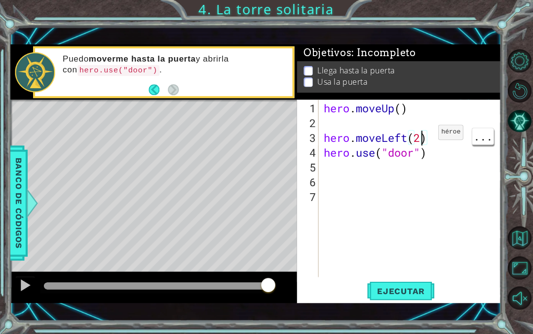
click at [407, 292] on span "Ejecutar" at bounding box center [401, 291] width 68 height 10
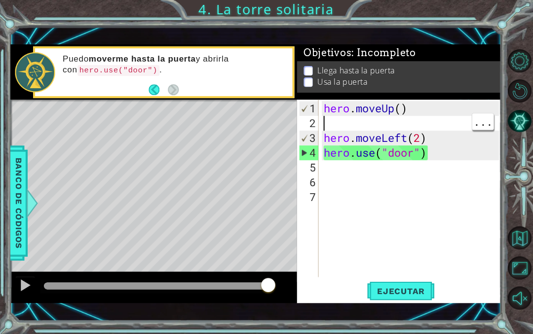
click at [346, 123] on div "hero . moveUp ( ) hero . moveLeft ( 2 ) hero . use ( "door" )" at bounding box center [413, 204] width 182 height 207
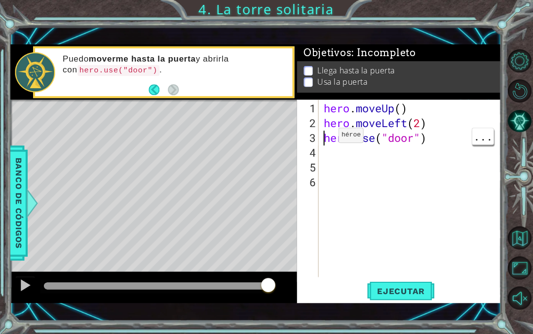
click at [318, 138] on div "3" at bounding box center [309, 138] width 20 height 15
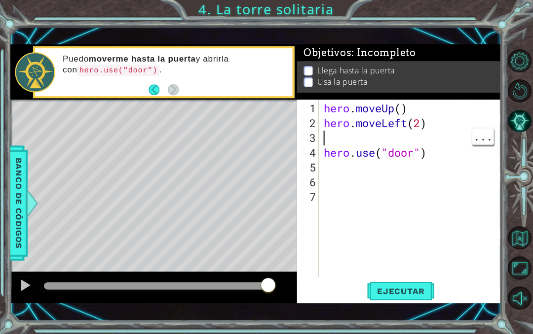
click at [399, 141] on div "hero . moveUp ( ) hero . moveLeft ( 2 ) hero . use ( "door" )" at bounding box center [413, 204] width 182 height 207
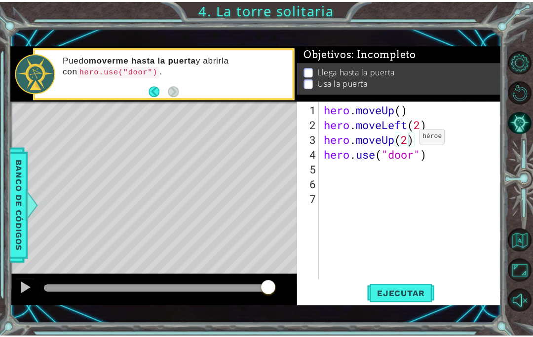
scroll to position [0, 0]
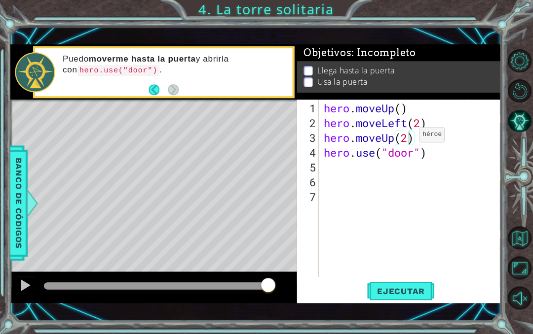
click at [413, 286] on span "Ejecutar" at bounding box center [401, 291] width 68 height 10
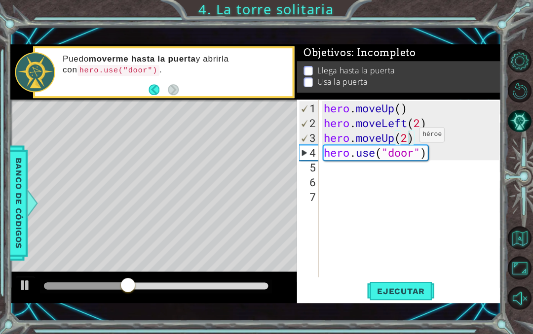
click at [310, 150] on div "4" at bounding box center [308, 152] width 19 height 15
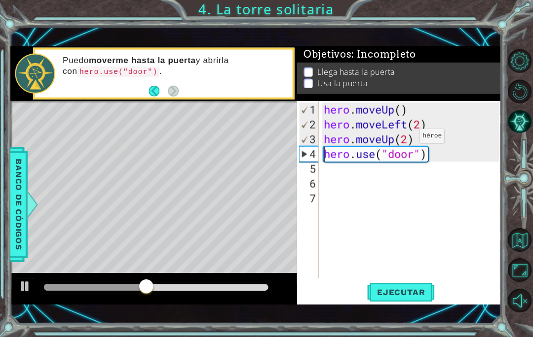
click at [151, 94] on button "Back" at bounding box center [158, 91] width 19 height 11
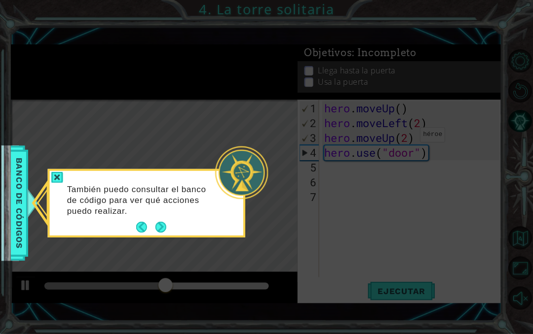
click at [156, 222] on button "Next" at bounding box center [160, 227] width 11 height 11
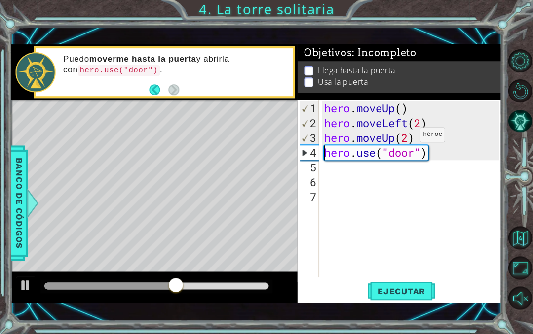
click at [186, 63] on strong "moverme hasta la puerta" at bounding box center [142, 58] width 107 height 9
click at [128, 70] on code "hero.use("door")" at bounding box center [119, 70] width 82 height 11
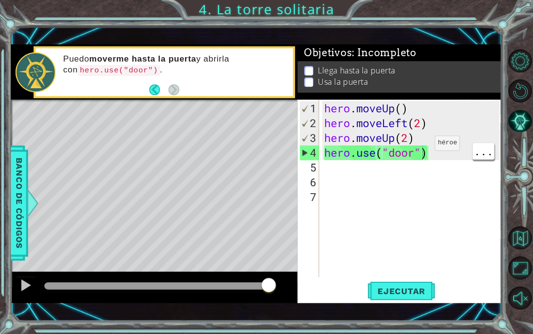
click at [418, 296] on button "Ejecutar" at bounding box center [401, 291] width 68 height 20
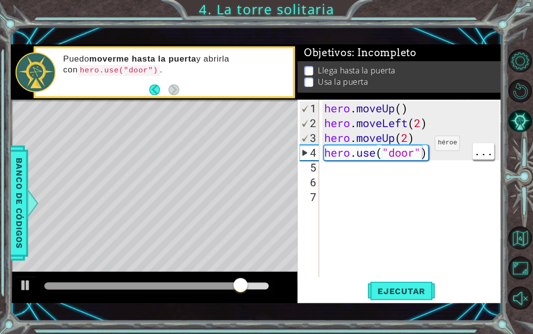
click at [302, 99] on div "Objetivos : Incompleto Llega hasta la [GEOGRAPHIC_DATA] la puerta" at bounding box center [399, 74] width 204 height 55
click at [315, 106] on div "1" at bounding box center [308, 108] width 19 height 15
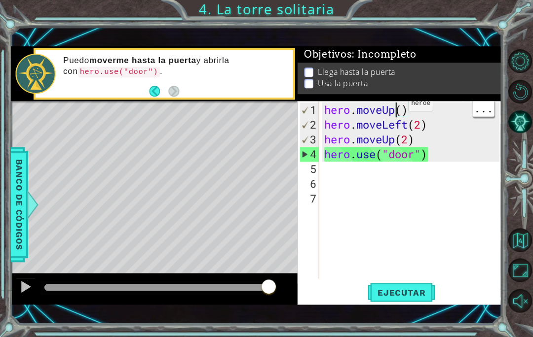
click at [393, 108] on div "hero . moveUp ( ) hero . moveLeft ( 2 ) hero . moveUp ( 2 ) hero . use ( "door"…" at bounding box center [413, 206] width 182 height 207
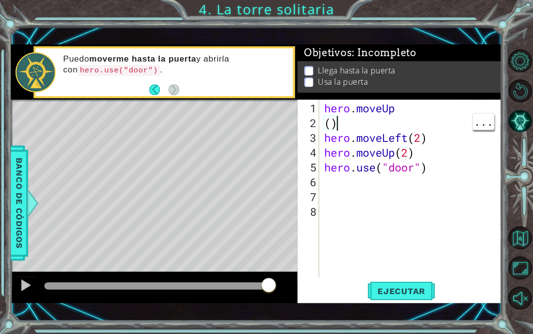
click at [398, 123] on div "hero . moveUp ( ) hero . moveLeft ( 2 ) hero . moveUp ( 2 ) hero . use ( "door"…" at bounding box center [413, 204] width 182 height 207
click at [416, 289] on span "Ejecutar" at bounding box center [401, 291] width 68 height 10
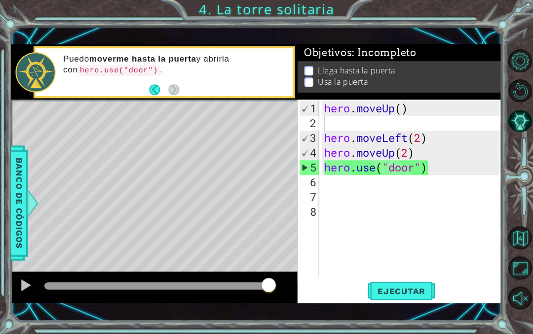
click at [421, 289] on span "Ejecutar" at bounding box center [401, 291] width 68 height 10
click at [375, 122] on div "hero . moveUp ( ) hero . moveLeft ( 2 ) hero . moveUp ( 2 ) hero . use ( "door"…" at bounding box center [413, 204] width 182 height 207
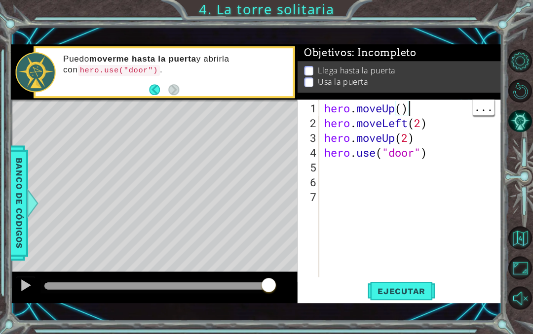
click at [418, 103] on div "hero . moveUp ( ) hero . moveLeft ( 2 ) hero . moveUp ( 2 ) hero . use ( "door"…" at bounding box center [413, 204] width 182 height 207
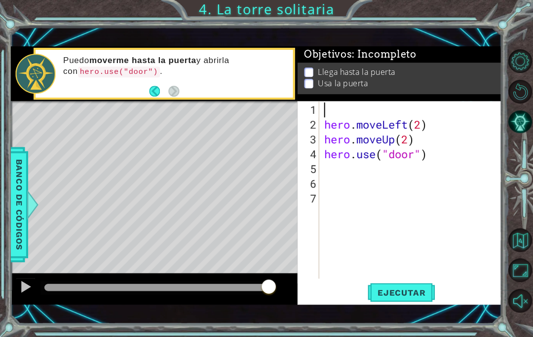
click at [313, 124] on div "2" at bounding box center [309, 124] width 20 height 15
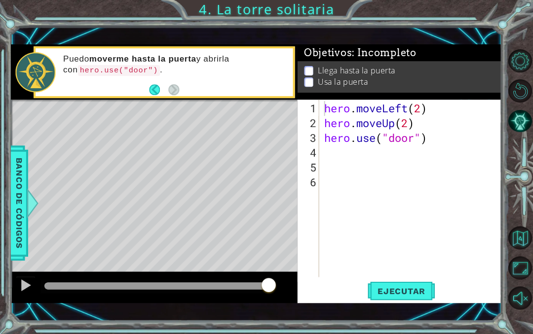
click at [416, 295] on span "Ejecutar" at bounding box center [401, 291] width 68 height 10
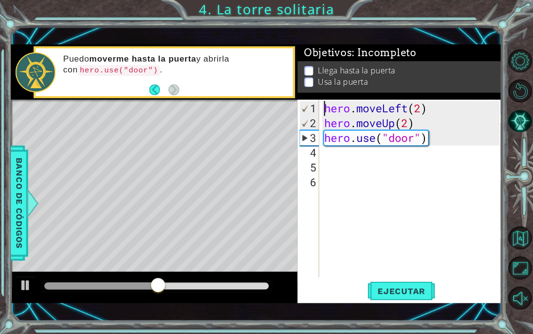
click at [319, 137] on div "1 2 3 4 5 6" at bounding box center [309, 189] width 20 height 178
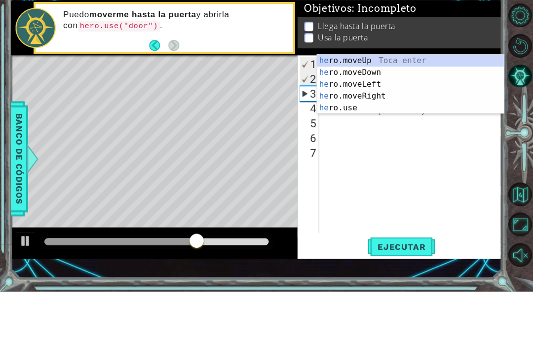
scroll to position [17, 44]
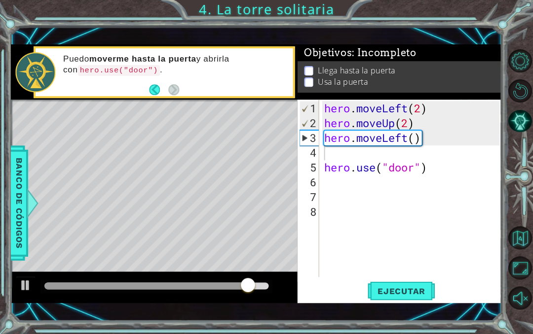
click at [424, 289] on span "Ejecutar" at bounding box center [401, 291] width 68 height 10
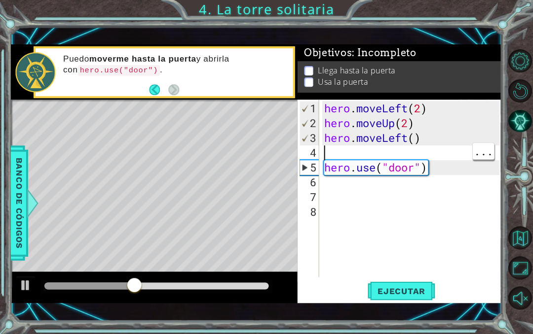
click at [334, 153] on div "hero . moveLeft ( 2 ) hero . moveUp ( 2 ) hero . moveLeft ( ) hero . use ( "doo…" at bounding box center [413, 204] width 182 height 207
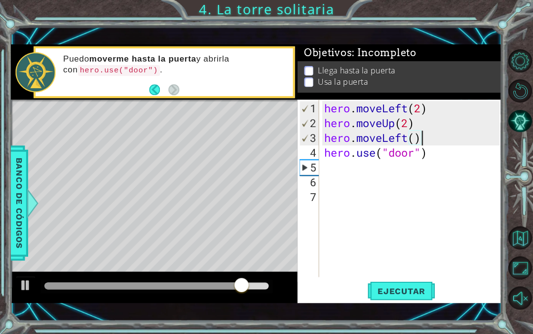
click at [312, 107] on div "1" at bounding box center [308, 108] width 19 height 15
click at [414, 297] on button "Ejecutar" at bounding box center [401, 291] width 68 height 20
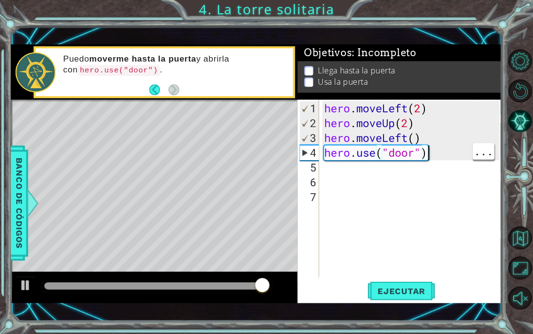
click at [449, 158] on div "hero . moveLeft ( 2 ) hero . moveUp ( 2 ) hero . moveLeft ( ) hero . use ( "doo…" at bounding box center [413, 204] width 182 height 207
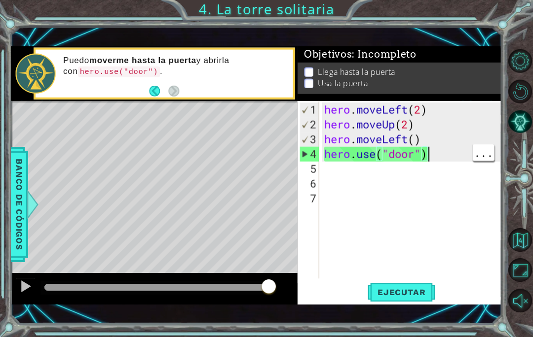
click at [441, 130] on div "hero . moveLeft ( 2 ) hero . moveUp ( 2 ) hero . moveLeft ( ) hero . use ( "doo…" at bounding box center [413, 206] width 182 height 207
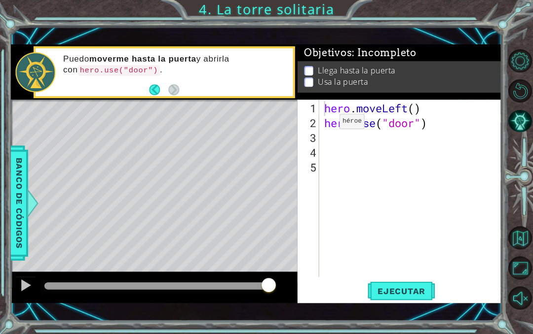
click at [411, 285] on button "Ejecutar" at bounding box center [401, 291] width 68 height 20
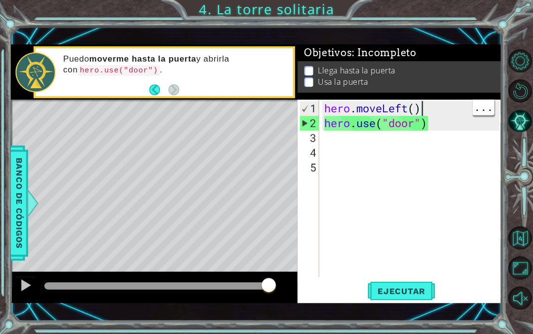
click at [431, 110] on div "hero . moveLeft ( ) hero . use ( "door" )" at bounding box center [413, 204] width 182 height 207
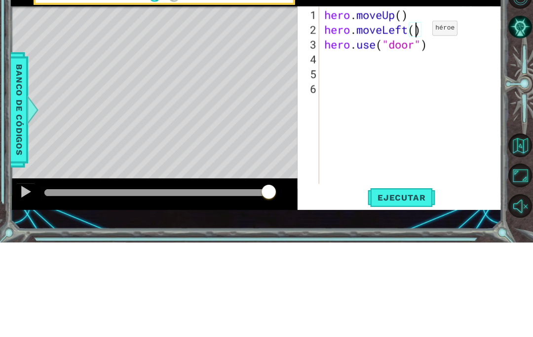
scroll to position [17, 24]
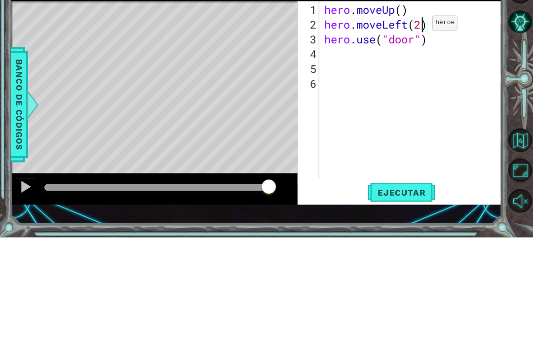
click at [326, 103] on div "hero . moveUp ( ) hero . moveLeft ( 2 ) hero . use ( "door" )" at bounding box center [413, 206] width 182 height 207
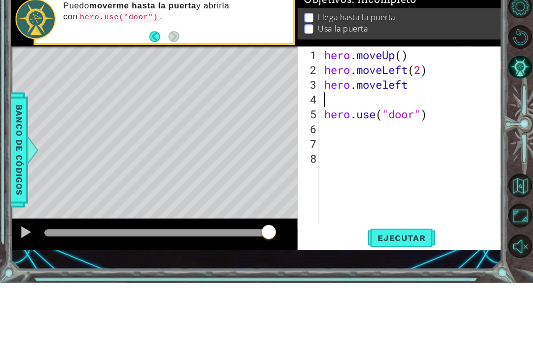
scroll to position [17, 54]
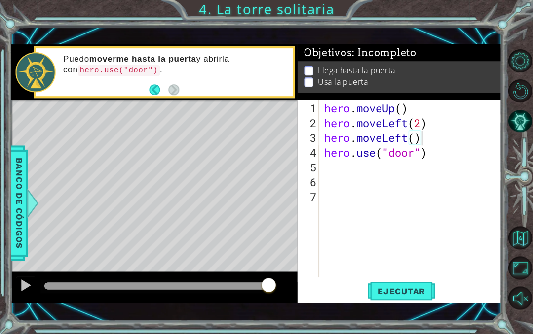
click at [416, 286] on span "Ejecutar" at bounding box center [401, 291] width 68 height 10
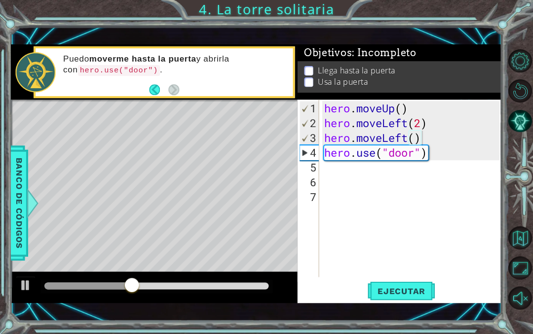
click at [19, 288] on div at bounding box center [25, 285] width 13 height 13
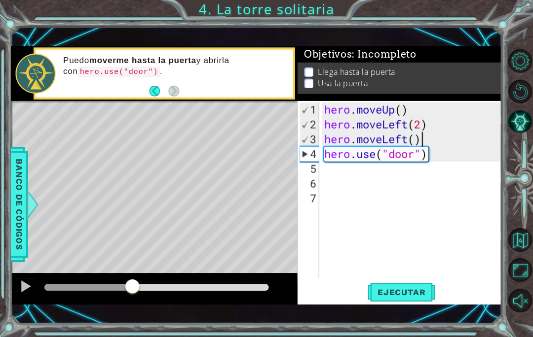
scroll to position [0, 0]
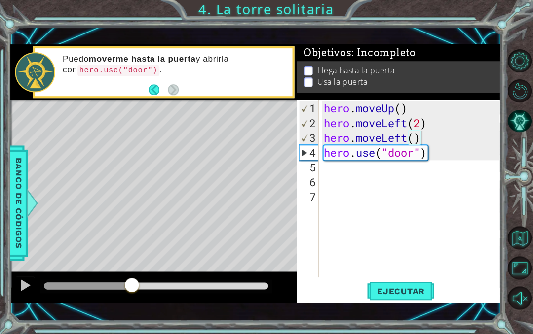
click at [406, 290] on span "Ejecutar" at bounding box center [401, 291] width 68 height 10
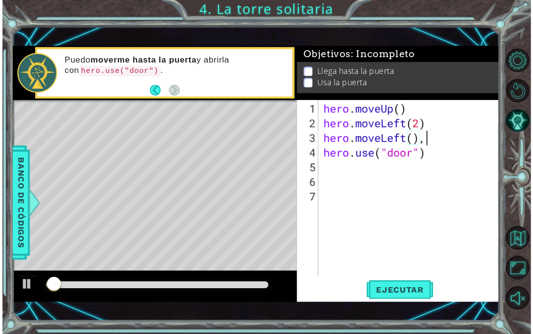
scroll to position [17, 24]
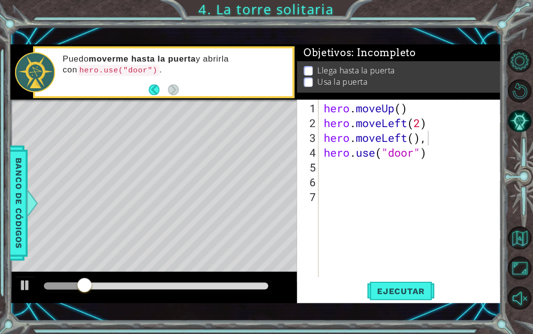
type textarea "abcde fg"
click at [411, 289] on span "Ejecutar" at bounding box center [401, 291] width 68 height 10
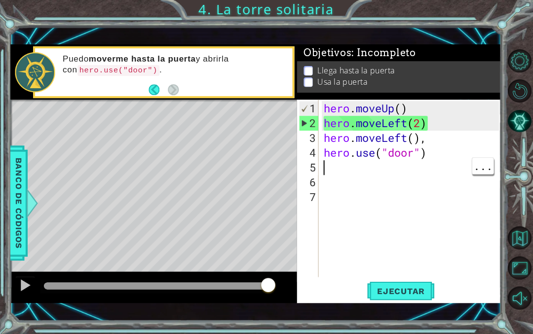
click at [437, 164] on div "hero . moveUp ( ) hero . moveLeft ( 2 ) hero . moveLeft ( ) , hero . use ( "doo…" at bounding box center [413, 204] width 182 height 207
click at [415, 297] on button "Ejecutar" at bounding box center [401, 291] width 68 height 20
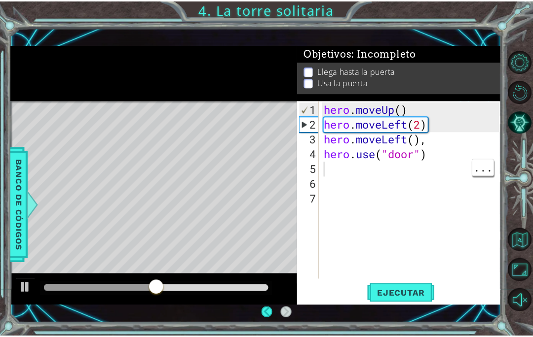
scroll to position [0, 0]
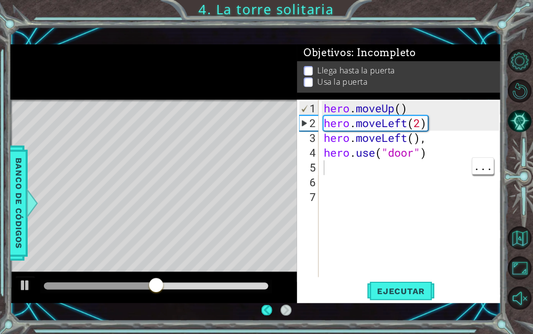
click at [26, 288] on div at bounding box center [25, 285] width 13 height 13
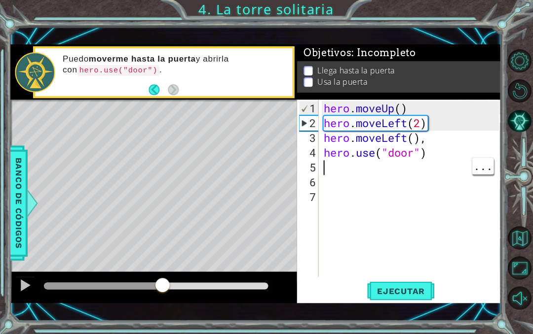
click at [11, 291] on div at bounding box center [154, 288] width 287 height 32
click at [307, 124] on div "2" at bounding box center [308, 123] width 19 height 15
click at [419, 289] on span "Ejecutar" at bounding box center [401, 291] width 68 height 10
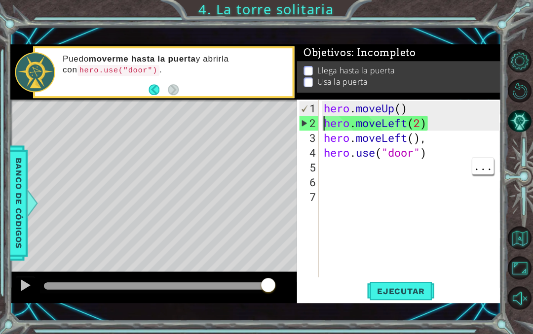
click at [305, 124] on div "2" at bounding box center [308, 123] width 19 height 15
click at [414, 285] on button "Ejecutar" at bounding box center [401, 291] width 68 height 20
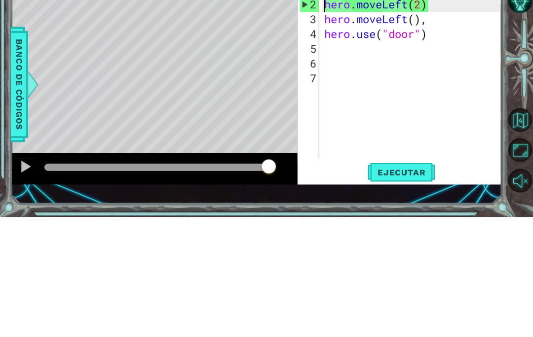
click at [309, 117] on div "2" at bounding box center [308, 124] width 19 height 15
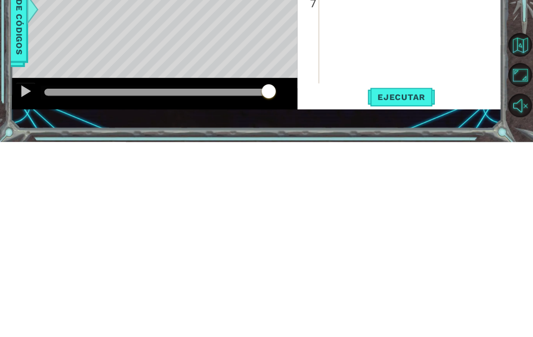
click at [410, 288] on span "Ejecutar" at bounding box center [401, 293] width 68 height 10
click at [403, 283] on button "Ejecutar" at bounding box center [401, 293] width 68 height 20
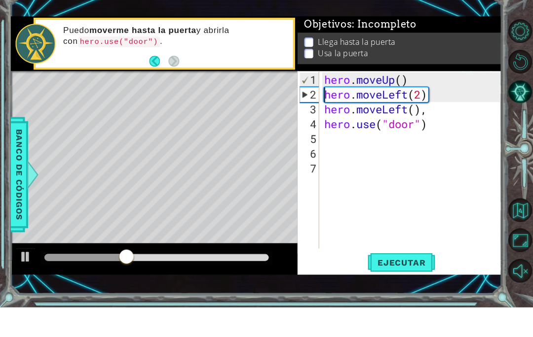
click at [311, 103] on div "1" at bounding box center [308, 110] width 19 height 15
click at [314, 103] on div "1" at bounding box center [308, 110] width 19 height 15
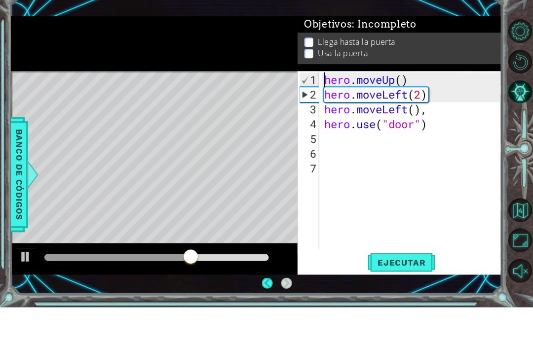
click at [309, 103] on div "1" at bounding box center [308, 110] width 19 height 15
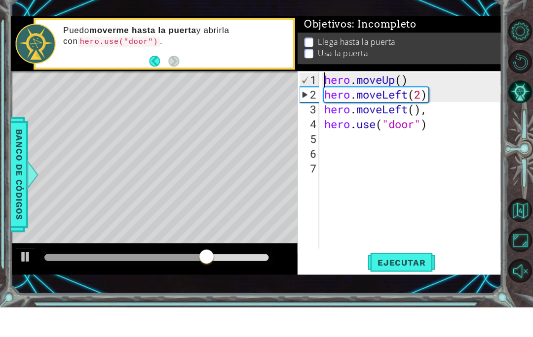
click at [306, 117] on div "2" at bounding box center [308, 124] width 19 height 15
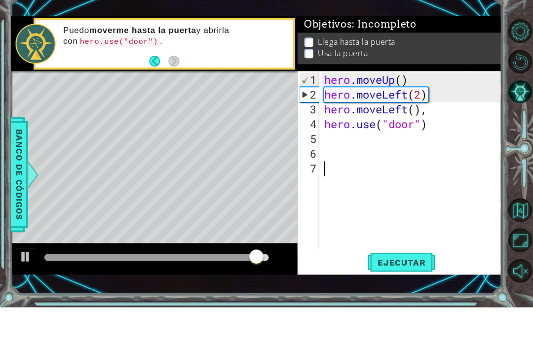
click at [318, 117] on div "2" at bounding box center [308, 124] width 19 height 15
click at [315, 132] on div "3" at bounding box center [309, 139] width 20 height 15
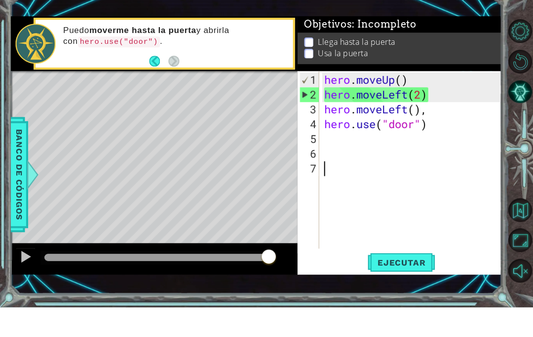
click at [299, 63] on div "Llega hasta la puerta Usa la puerta" at bounding box center [399, 79] width 204 height 32
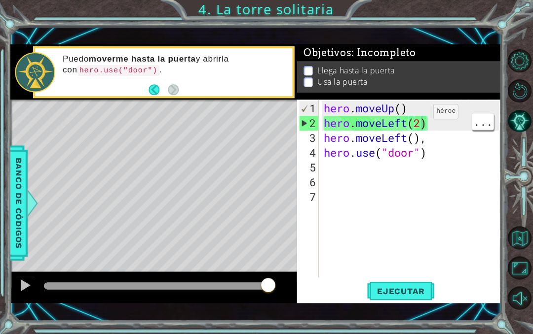
click at [405, 296] on button "Ejecutar" at bounding box center [401, 291] width 68 height 20
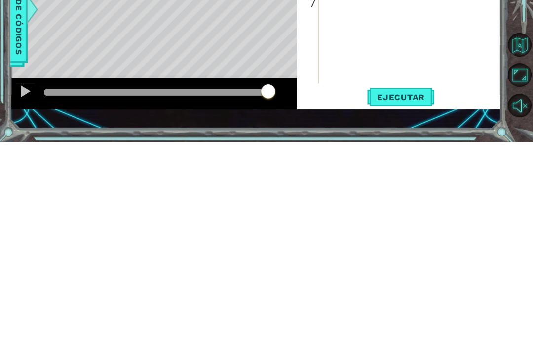
click at [31, 280] on div at bounding box center [25, 286] width 13 height 13
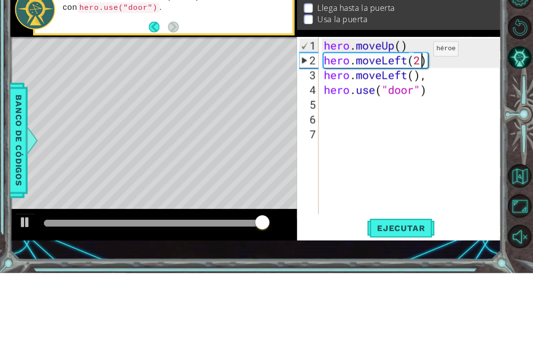
click at [308, 117] on div "2" at bounding box center [308, 124] width 19 height 15
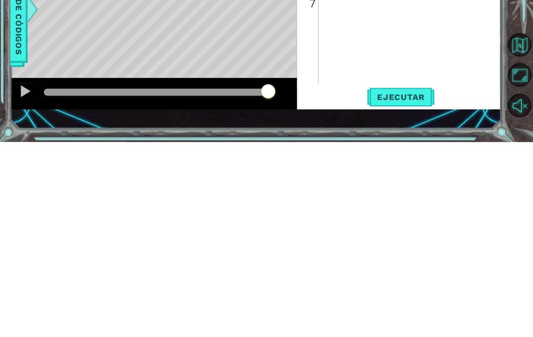
click at [408, 288] on span "Ejecutar" at bounding box center [401, 293] width 68 height 10
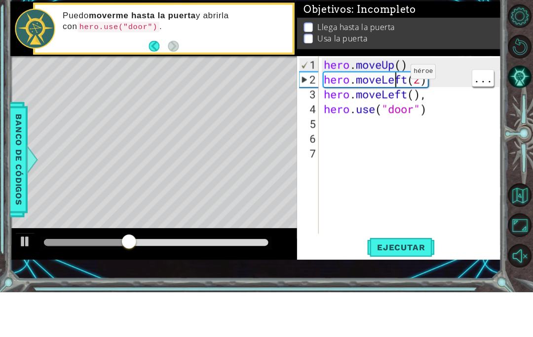
click at [315, 117] on div "2" at bounding box center [308, 124] width 19 height 15
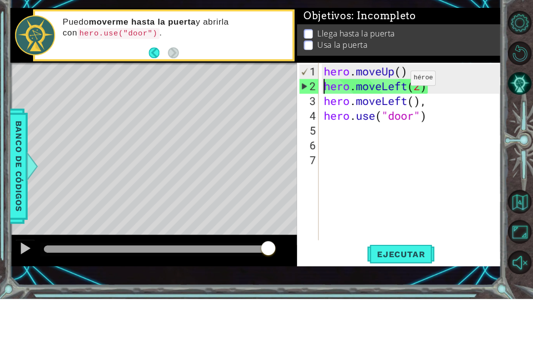
click at [312, 117] on div "2" at bounding box center [308, 124] width 19 height 15
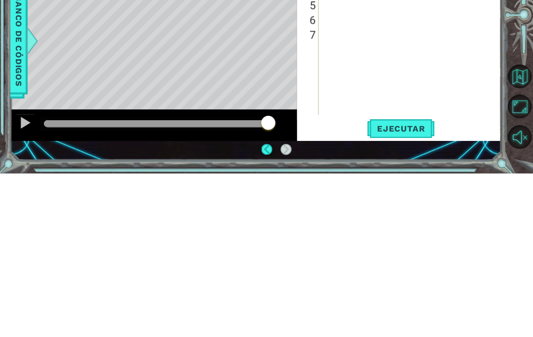
click at [404, 283] on button "Ejecutar" at bounding box center [401, 293] width 68 height 20
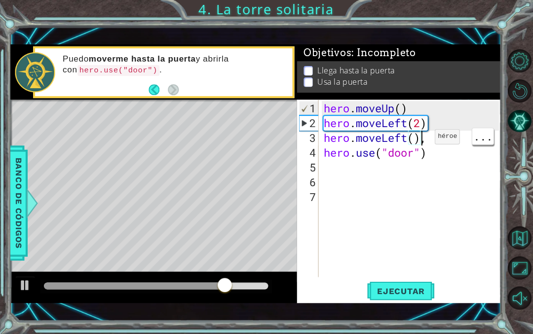
click at [405, 164] on div "hero . moveUp ( ) hero . moveLeft ( 2 ) hero . moveLeft ( ) , hero . use ( "doo…" at bounding box center [413, 204] width 182 height 207
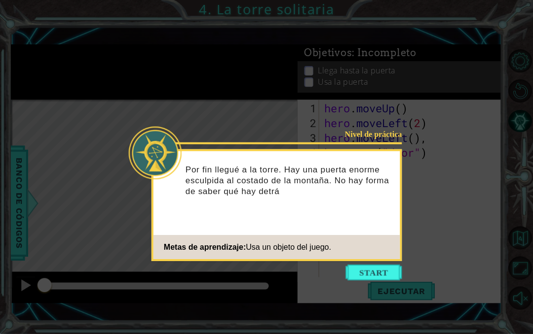
click at [369, 275] on button "Start" at bounding box center [373, 273] width 56 height 16
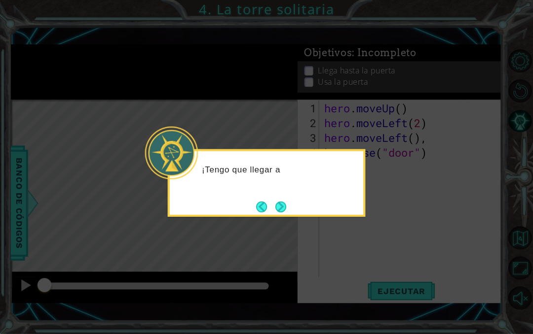
click at [301, 216] on div "¡Tengo que llegar a" at bounding box center [266, 183] width 197 height 68
click at [279, 207] on button "Next" at bounding box center [280, 206] width 11 height 11
click at [284, 206] on button "Next" at bounding box center [280, 206] width 11 height 11
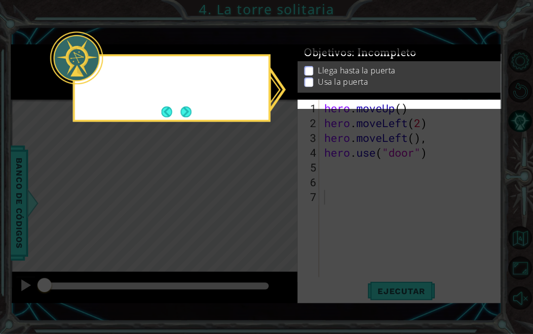
click at [274, 210] on icon at bounding box center [266, 167] width 532 height 334
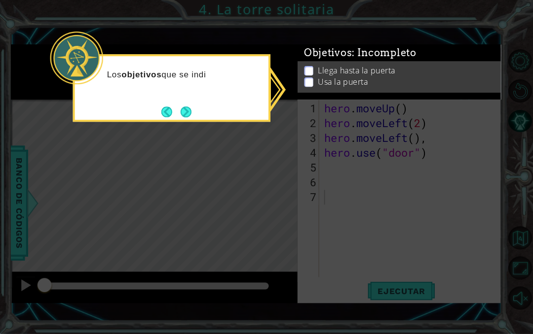
click at [404, 177] on icon at bounding box center [266, 167] width 532 height 334
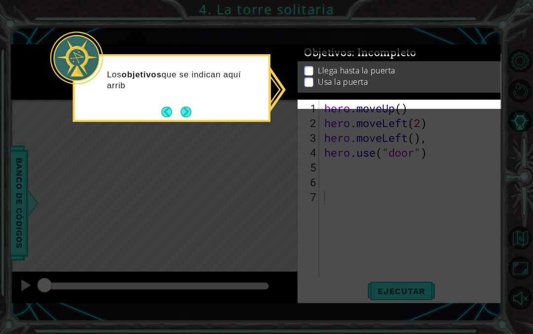
click at [191, 108] on button "Next" at bounding box center [186, 112] width 11 height 11
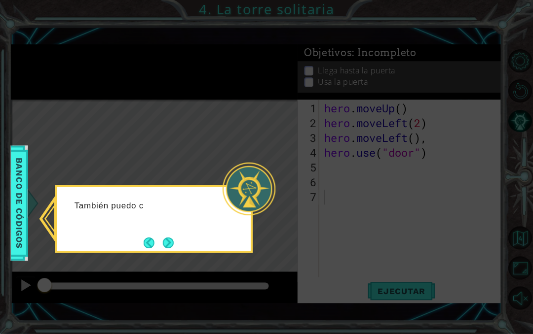
click at [174, 237] on button "Next" at bounding box center [168, 242] width 11 height 11
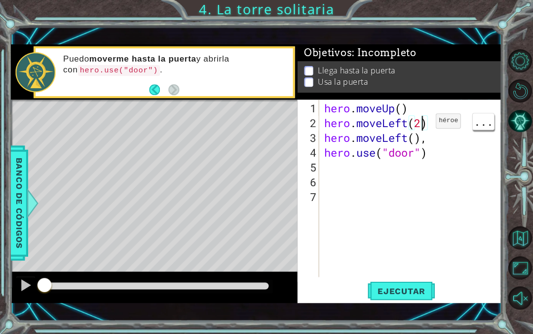
click at [400, 106] on div "hero . moveUp ( ) hero . moveLeft ( 2 ) hero . moveLeft ( ) , hero . use ( "doo…" at bounding box center [413, 204] width 182 height 207
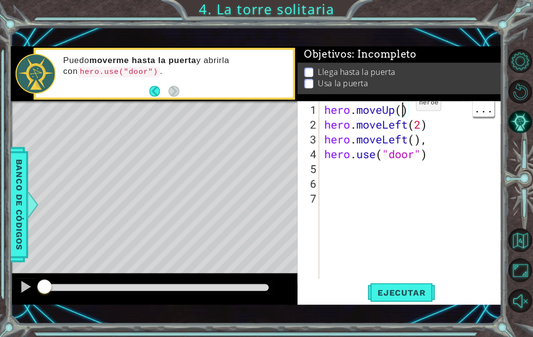
scroll to position [17, 24]
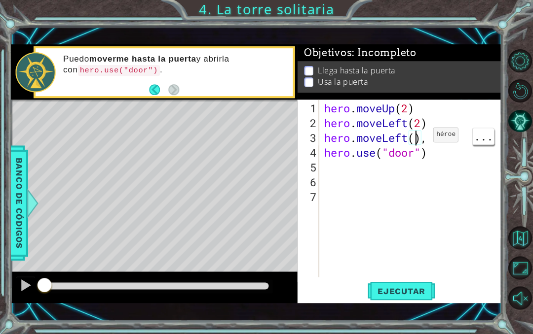
click at [417, 141] on div "hero . moveUp ( 2 ) hero . moveLeft ( 2 ) hero . moveLeft ( ) , hero . use ( "d…" at bounding box center [413, 204] width 182 height 207
click at [414, 288] on span "Ejecutar" at bounding box center [401, 291] width 68 height 10
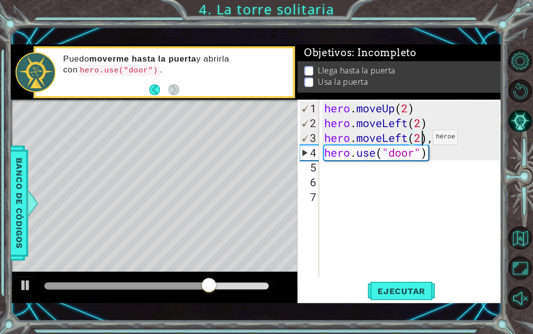
click at [84, 9] on div "1 ההההההההההההההההההההההההההההההההההההההההההההההההההההההההההההההההההההההההההההה…" at bounding box center [266, 167] width 533 height 334
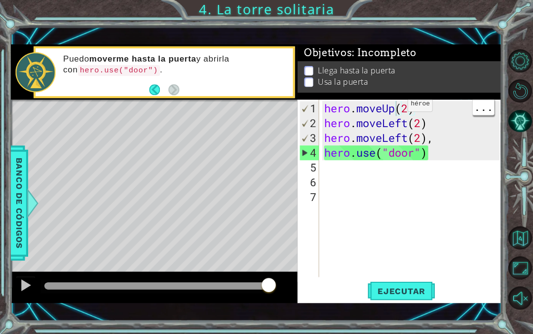
click at [392, 109] on div "hero . moveUp ( 2 ) hero . moveLeft ( 2 ) hero . moveLeft ( 2 ) , hero . use ( …" at bounding box center [413, 204] width 182 height 207
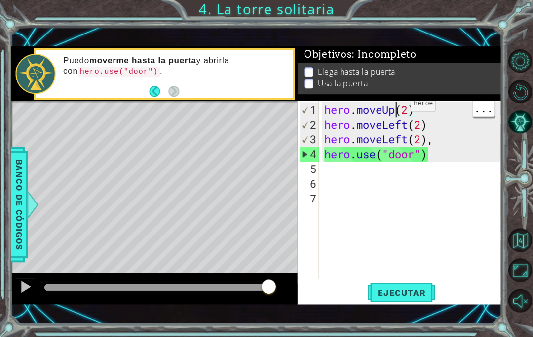
click at [395, 108] on div "hero . moveUp ( 2 ) hero . moveLeft ( 2 ) hero . moveLeft ( 2 ) , hero . use ( …" at bounding box center [413, 206] width 182 height 207
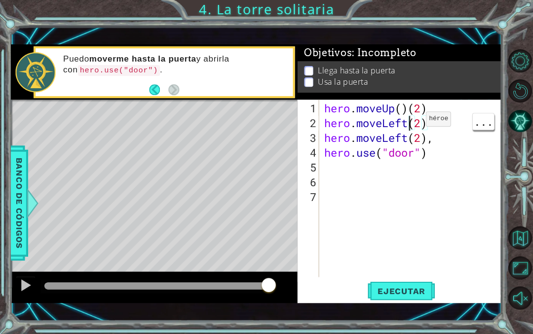
click at [431, 126] on div "hero . moveUp ( ) ( 2 ) hero . moveLeft ( 2 ) hero . moveLeft ( 2 ) , hero . us…" at bounding box center [413, 204] width 182 height 207
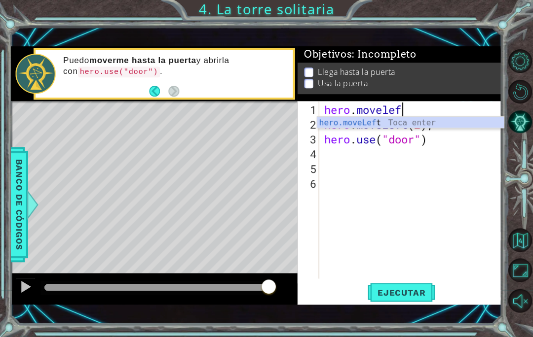
scroll to position [17, 44]
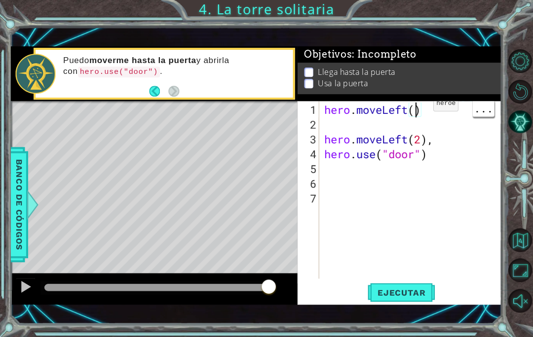
click at [418, 108] on div "hero . moveLeft ( ) hero . moveLeft ( 2 ) , hero . use ( "door" )" at bounding box center [413, 206] width 182 height 207
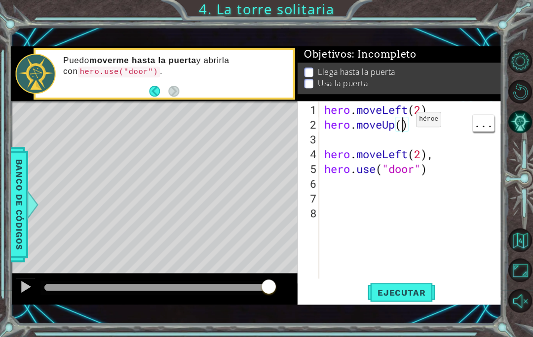
scroll to position [17, 24]
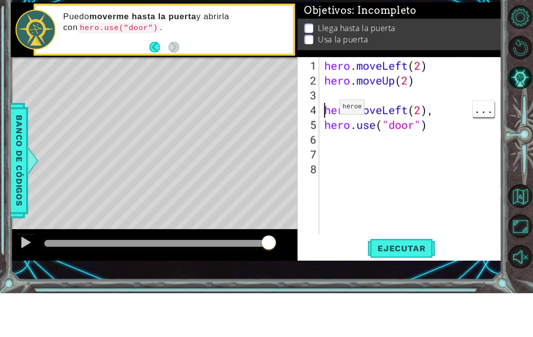
click at [324, 111] on div "hero . moveLeft ( 2 ) hero . moveUp ( 2 ) hero . moveLeft ( 2 ) , hero . use ( …" at bounding box center [413, 206] width 182 height 207
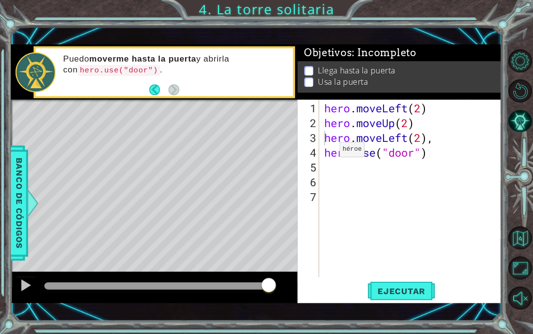
click at [394, 290] on span "Ejecutar" at bounding box center [401, 291] width 68 height 10
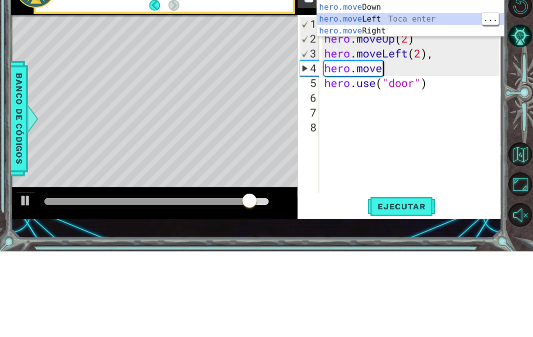
scroll to position [17, 54]
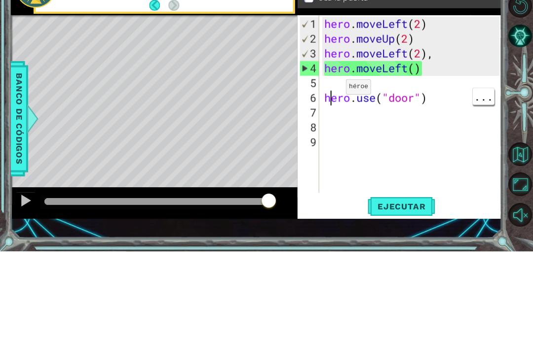
click at [333, 103] on div "hero . moveLeft ( 2 ) hero . moveUp ( 2 ) hero . moveLeft ( 2 ) , hero . moveLe…" at bounding box center [413, 206] width 182 height 207
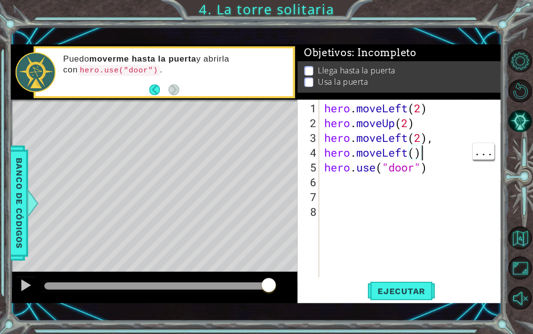
click at [420, 151] on div "hero . moveLeft ( 2 ) hero . moveUp ( 2 ) hero . moveLeft ( 2 ) , hero . moveLe…" at bounding box center [413, 204] width 182 height 207
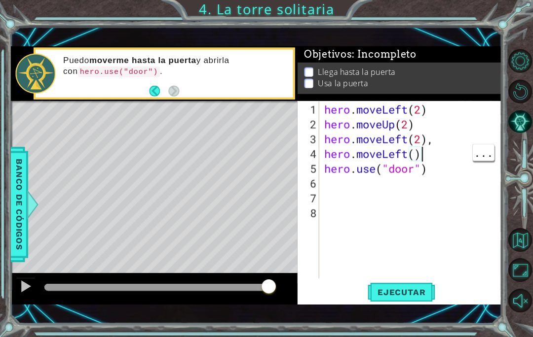
scroll to position [17, 24]
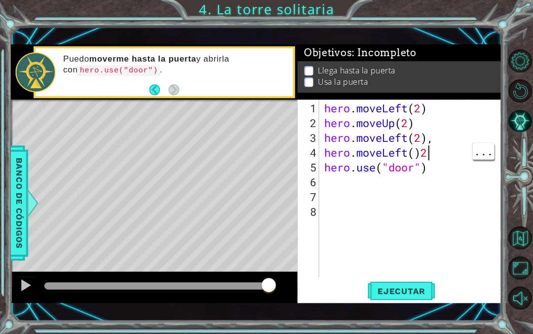
click at [437, 154] on div "hero . moveLeft ( 2 ) hero . moveUp ( 2 ) hero . moveLeft ( 2 ) , hero . moveLe…" at bounding box center [413, 204] width 182 height 207
click at [420, 292] on span "Ejecutar" at bounding box center [401, 291] width 68 height 10
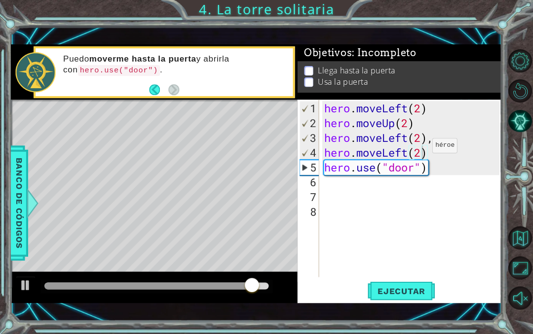
click at [408, 97] on div "Objetivos : Incompleto Llega hasta la [GEOGRAPHIC_DATA] la puerta" at bounding box center [399, 73] width 204 height 55
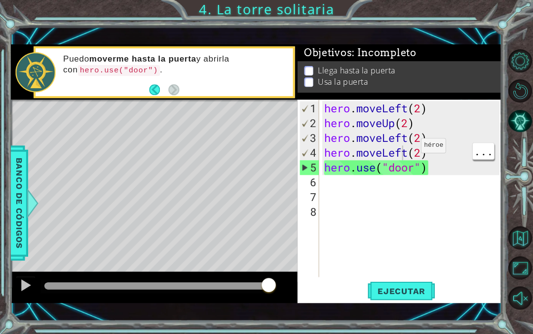
click at [410, 151] on div "hero . moveLeft ( 2 ) hero . moveUp ( 2 ) hero . moveLeft ( 2 ) , hero . moveLe…" at bounding box center [413, 204] width 182 height 207
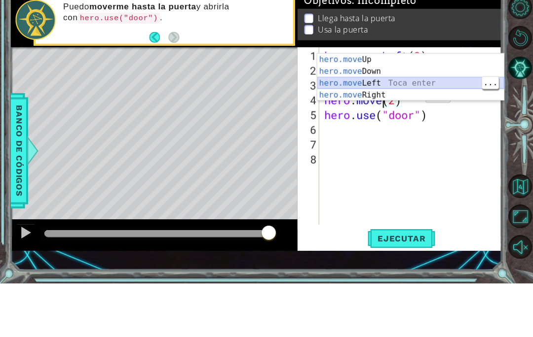
click at [412, 108] on div "hero.move Up Toca enter hero.move Down Toca enter hero.move Left Toca enter her…" at bounding box center [410, 143] width 186 height 71
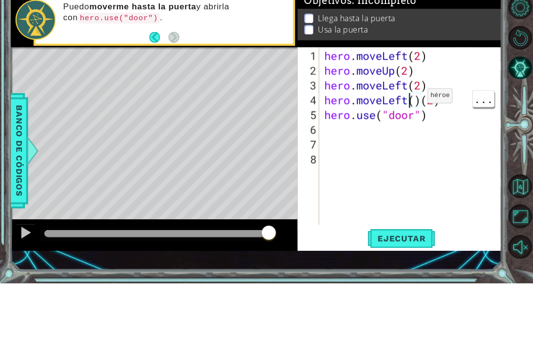
click at [412, 103] on div "hero . moveLeft ( 2 ) hero . moveUp ( 2 ) hero . moveLeft ( 2 ) , hero . moveLe…" at bounding box center [413, 206] width 182 height 207
click at [407, 103] on div "hero . moveLeft ( 2 ) hero . moveUp ( 2 ) hero . moveLeft ( 2 ) , hero . moveLe…" at bounding box center [413, 206] width 182 height 207
click at [424, 103] on div "hero . moveLeft ( 2 ) hero . moveUp ( 2 ) hero . moveLeft ( 2 ) , hero . moveLe…" at bounding box center [413, 206] width 182 height 207
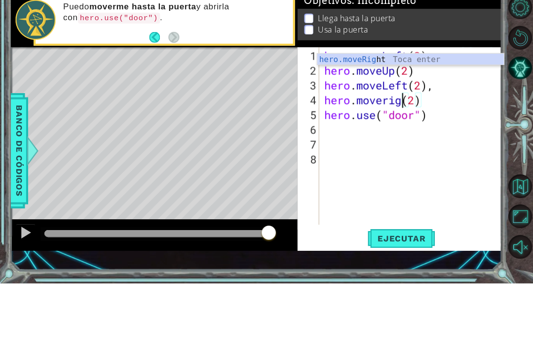
scroll to position [17, 37]
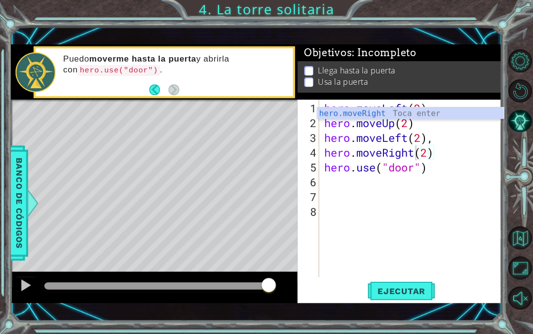
click at [419, 287] on span "Ejecutar" at bounding box center [401, 291] width 68 height 10
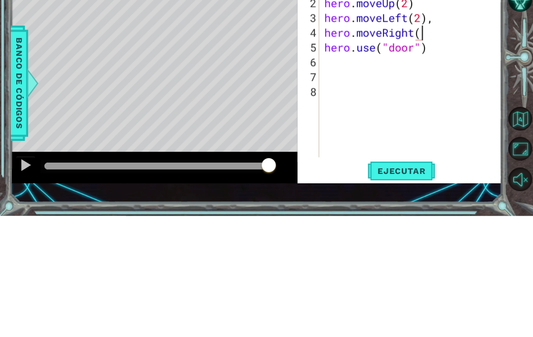
scroll to position [17, 24]
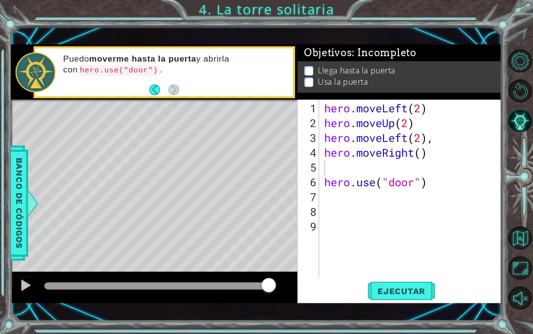
click at [419, 284] on button "Ejecutar" at bounding box center [401, 291] width 68 height 20
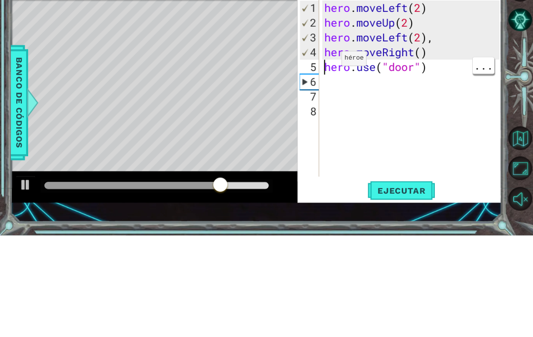
click at [317, 147] on div "4" at bounding box center [308, 154] width 19 height 15
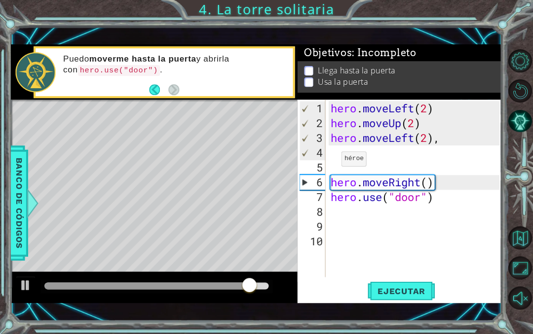
click at [410, 286] on span "Ejecutar" at bounding box center [401, 291] width 68 height 10
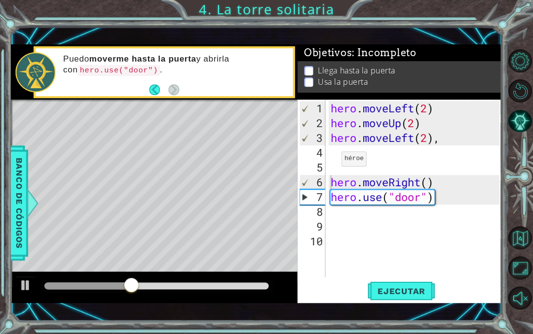
click at [419, 286] on span "Ejecutar" at bounding box center [401, 291] width 68 height 10
click at [311, 206] on div "8" at bounding box center [312, 212] width 26 height 15
click at [423, 293] on span "Ejecutar" at bounding box center [401, 291] width 68 height 10
click at [300, 201] on div "7" at bounding box center [312, 197] width 26 height 15
click at [424, 292] on span "Ejecutar" at bounding box center [401, 291] width 68 height 10
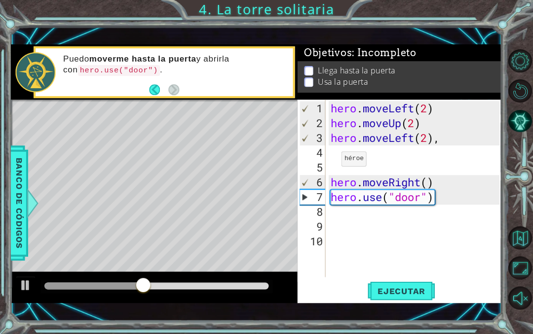
click at [408, 293] on span "Ejecutar" at bounding box center [401, 291] width 68 height 10
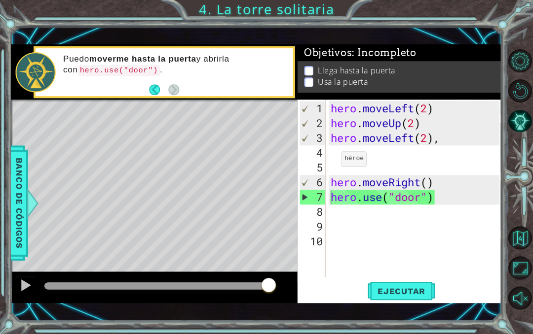
click at [424, 289] on span "Ejecutar" at bounding box center [401, 291] width 68 height 10
click at [333, 185] on div "hero . moveLeft ( 2 ) hero . moveUp ( 2 ) hero . moveLeft ( 2 ) , hero . moveRi…" at bounding box center [416, 204] width 176 height 207
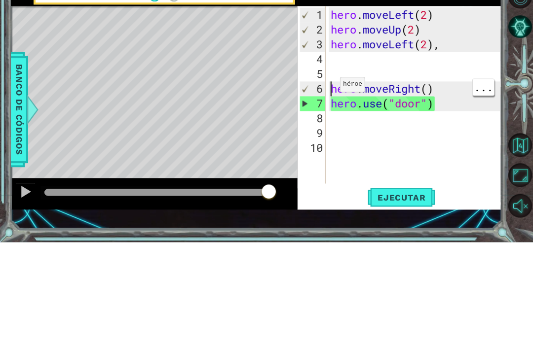
click at [331, 103] on div "hero . moveLeft ( 2 ) hero . moveUp ( 2 ) hero . moveLeft ( 2 ) , hero . moveRi…" at bounding box center [416, 206] width 176 height 207
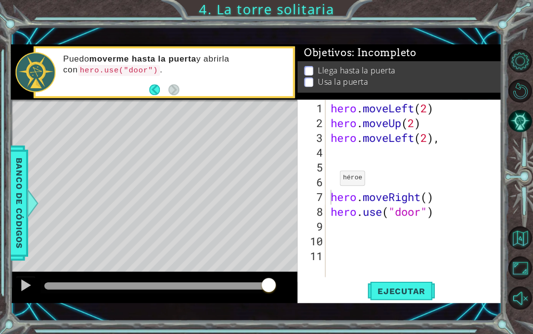
click at [409, 290] on span "Ejecutar" at bounding box center [401, 291] width 68 height 10
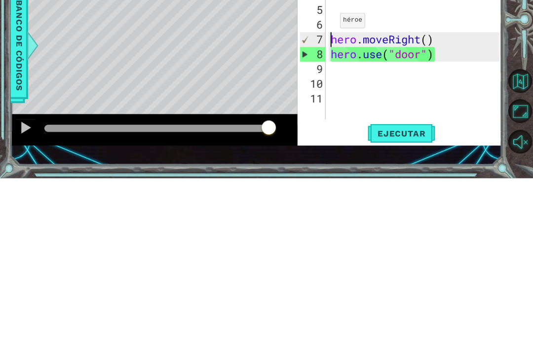
click at [308, 206] on div "8" at bounding box center [312, 213] width 26 height 15
click at [403, 119] on div "hero . moveLeft ( 2 ) hero . moveUp ( 2 ) hero . moveLeft ( 2 ) , hero . moveRi…" at bounding box center [416, 206] width 176 height 207
click at [410, 288] on span "Ejecutar" at bounding box center [401, 293] width 68 height 10
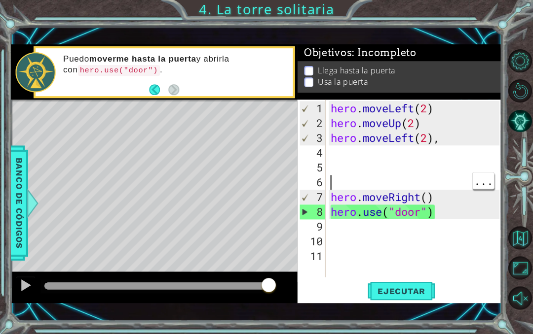
click at [341, 175] on div "hero . moveLeft ( 2 ) hero . moveUp ( 2 ) hero . moveLeft ( 2 ) , hero . moveRi…" at bounding box center [416, 204] width 176 height 207
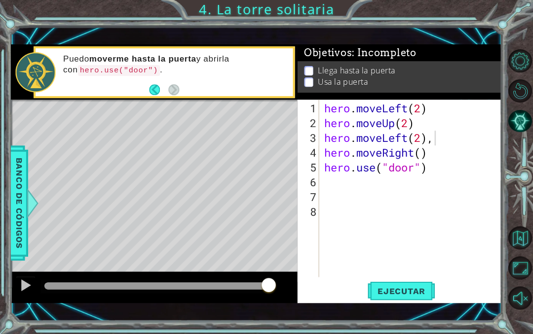
click at [416, 292] on span "Ejecutar" at bounding box center [401, 291] width 68 height 10
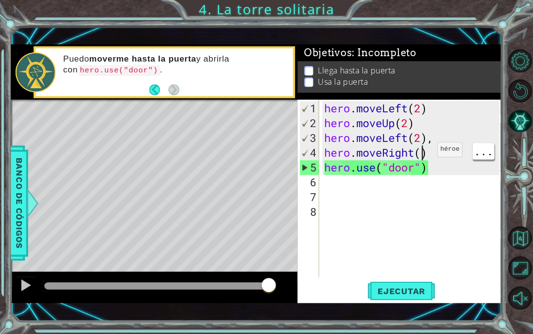
click at [422, 153] on div "hero . moveLeft ( 2 ) hero . moveUp ( 2 ) hero . moveLeft ( 2 ) , hero . moveRi…" at bounding box center [413, 204] width 182 height 207
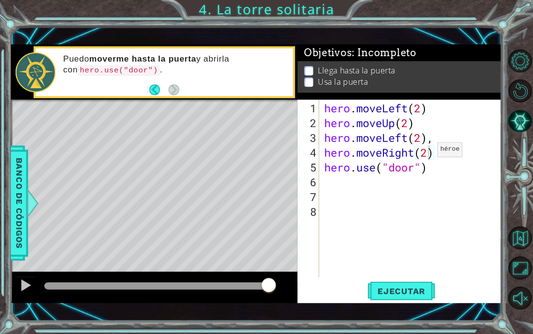
type textarea "abcde fg"
click at [433, 136] on div "hero . moveLeft ( 2 ) hero . moveUp ( 2 ) hero . moveLeft ( 2 ) , hero . moveRi…" at bounding box center [413, 204] width 182 height 207
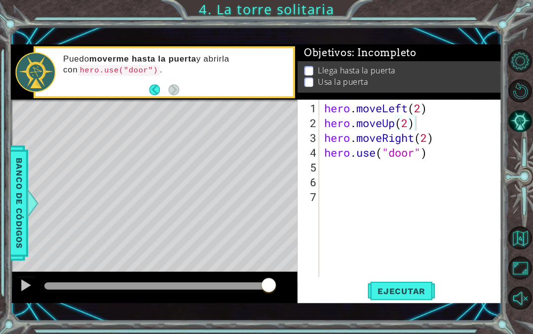
click at [411, 290] on span "Ejecutar" at bounding box center [401, 291] width 68 height 10
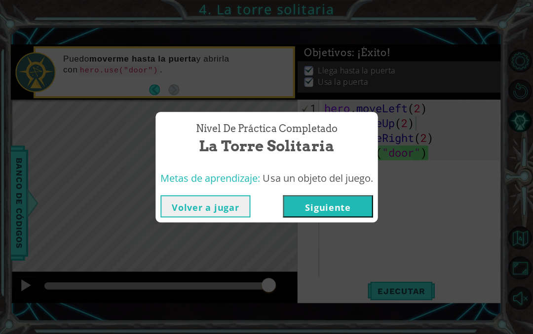
click at [348, 204] on button "Siguiente" at bounding box center [328, 206] width 90 height 22
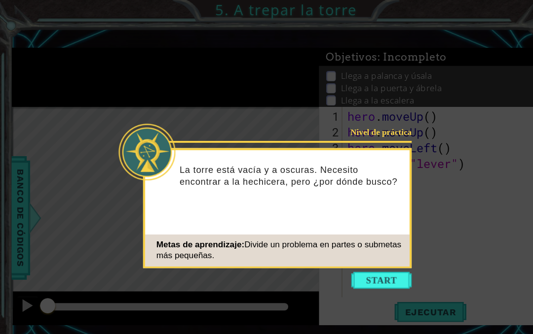
click at [359, 256] on button "Start" at bounding box center [355, 262] width 56 height 16
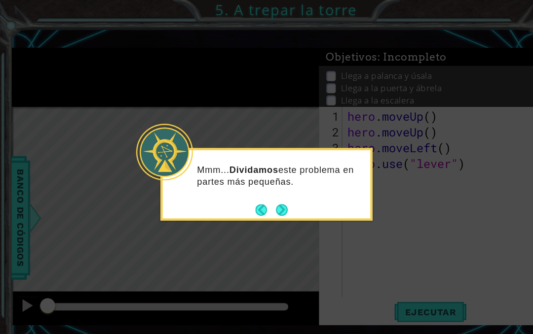
click at [265, 195] on button "Next" at bounding box center [262, 195] width 11 height 11
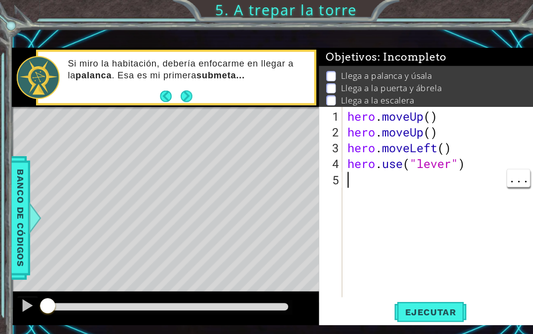
click at [417, 188] on div "hero . moveUp ( ) hero . moveUp ( ) hero . moveLeft ( ) hero . use ( "lever" )" at bounding box center [413, 204] width 182 height 207
click at [406, 290] on span "Ejecutar" at bounding box center [401, 291] width 68 height 10
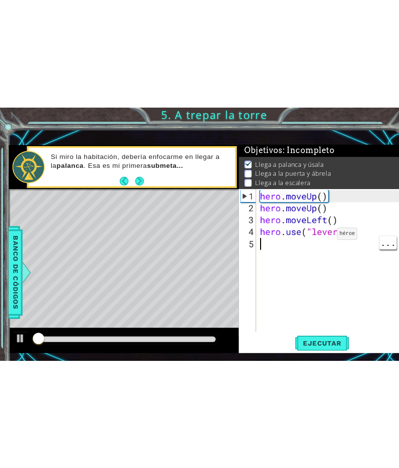
scroll to position [2, 0]
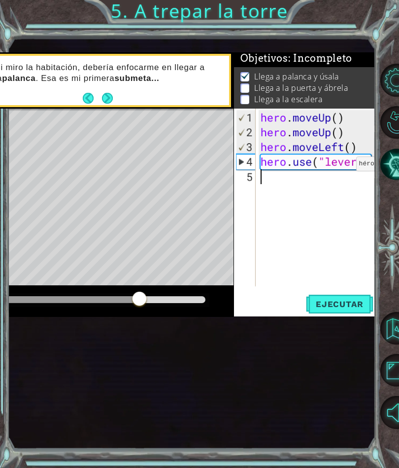
click at [271, 190] on div "hero . moveUp ( ) hero . moveUp ( ) hero . moveLeft ( ) hero . use ( "lever" )" at bounding box center [352, 213] width 186 height 207
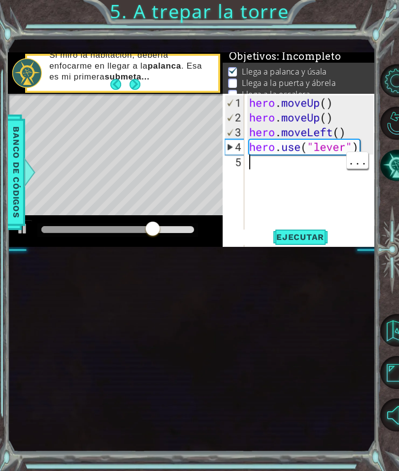
click at [280, 175] on div "hero . moveUp ( ) hero . moveUp ( ) hero . moveLeft ( ) hero . use ( "lever" )" at bounding box center [314, 198] width 132 height 207
click at [297, 234] on span "Ejecutar" at bounding box center [301, 237] width 68 height 10
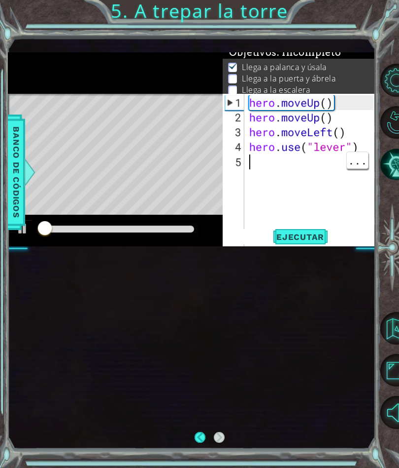
scroll to position [6, 0]
